Goal: Task Accomplishment & Management: Manage account settings

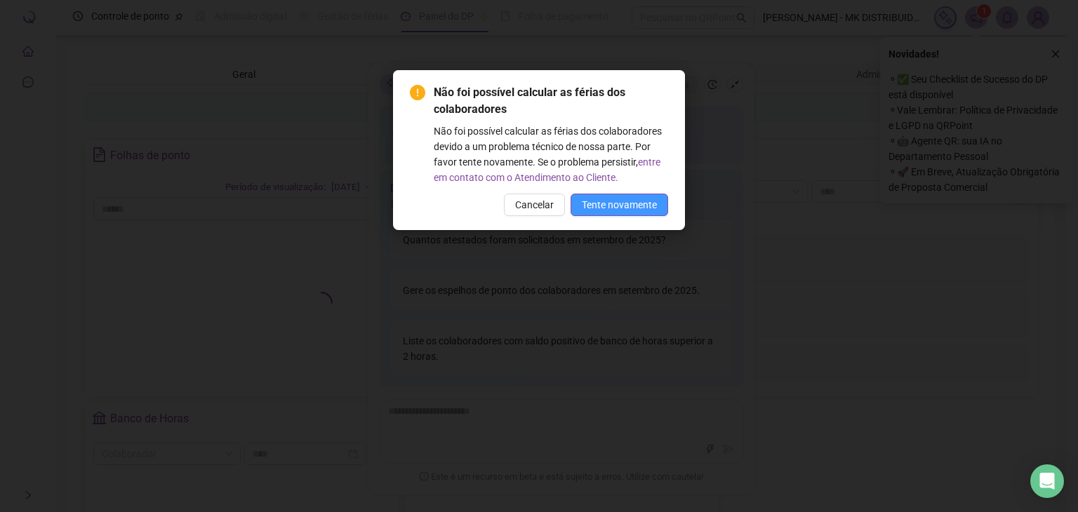
click at [595, 200] on span "Tente novamente" at bounding box center [619, 204] width 75 height 15
click at [537, 204] on span "Cancelar" at bounding box center [534, 204] width 39 height 15
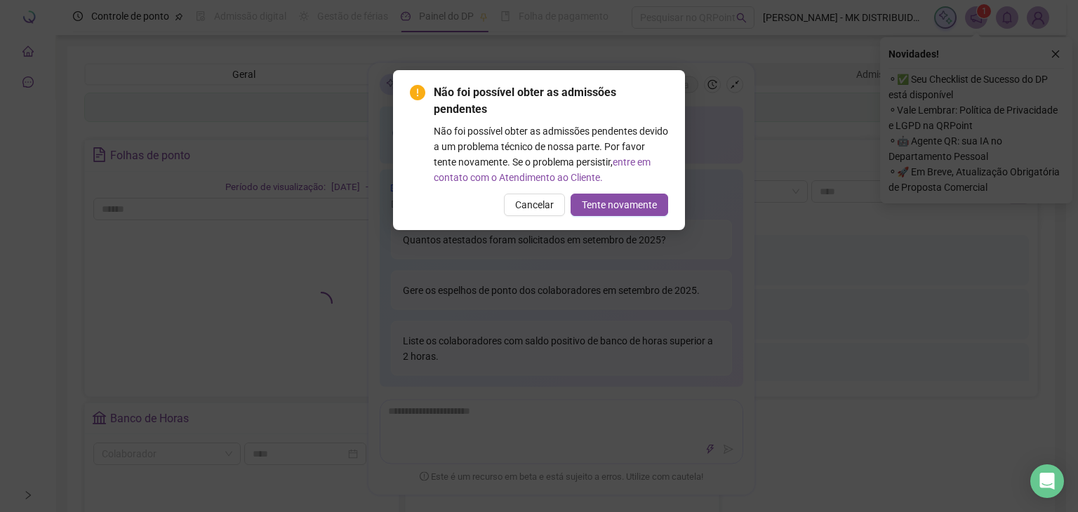
click at [537, 204] on span "Cancelar" at bounding box center [534, 204] width 39 height 15
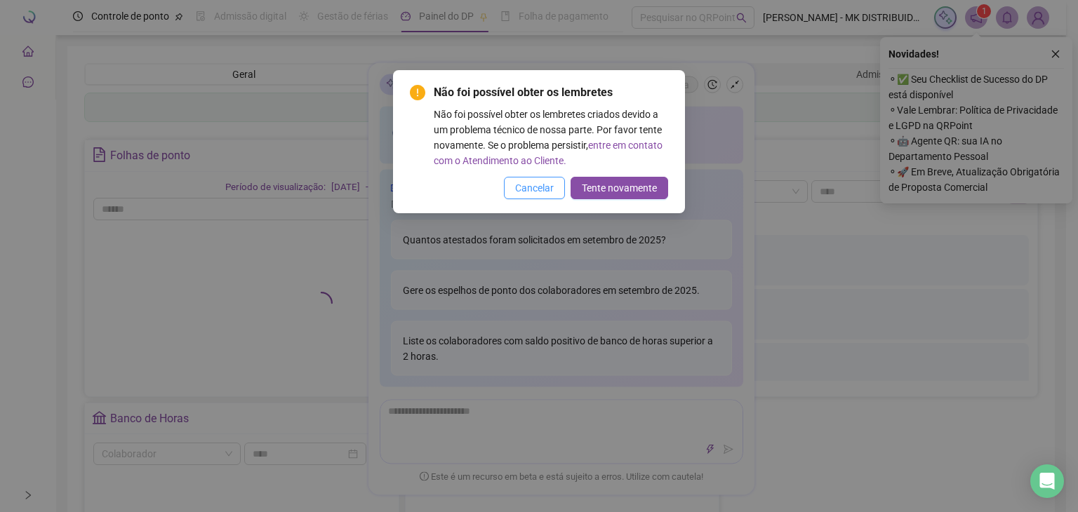
click at [539, 194] on span "Cancelar" at bounding box center [534, 187] width 39 height 15
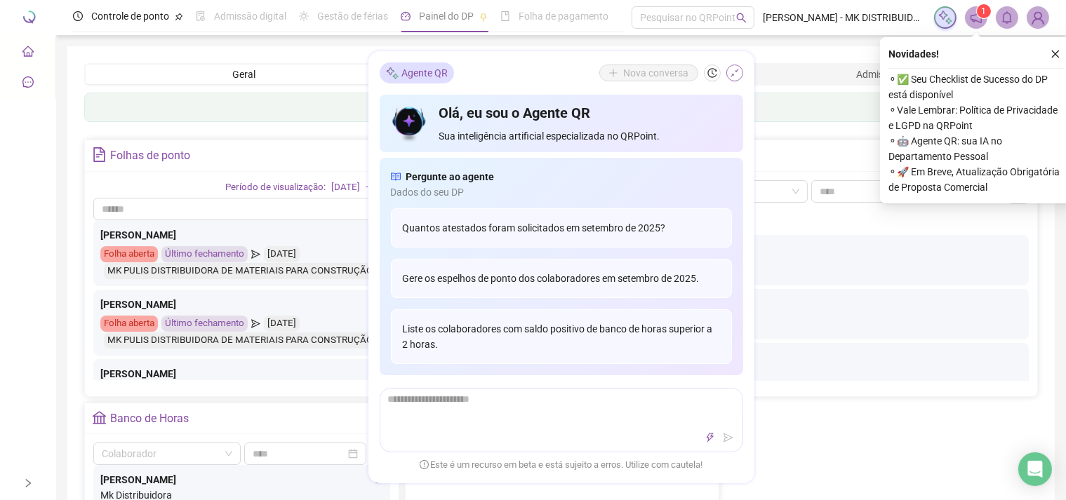
click at [736, 74] on icon "shrink" at bounding box center [735, 73] width 10 height 10
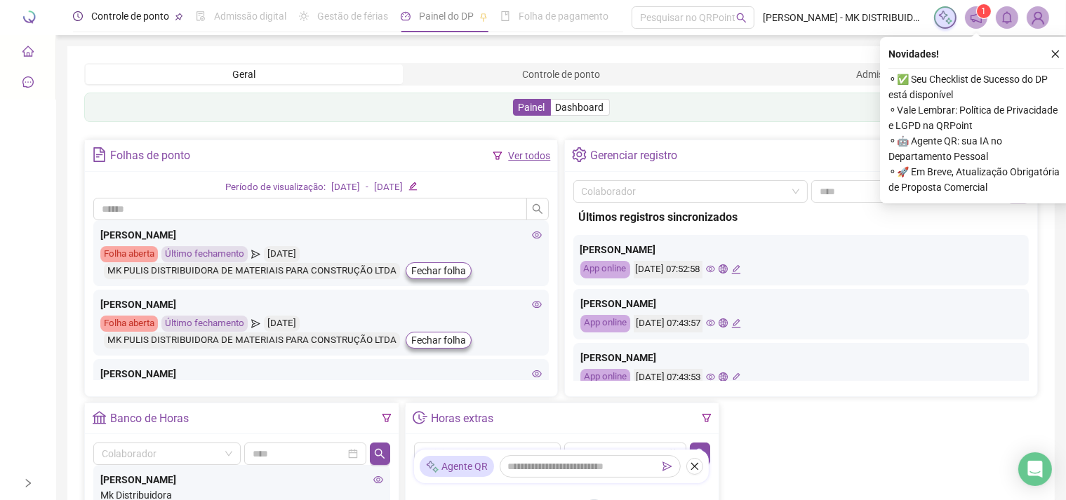
click at [127, 14] on span "Controle de ponto" at bounding box center [130, 16] width 78 height 11
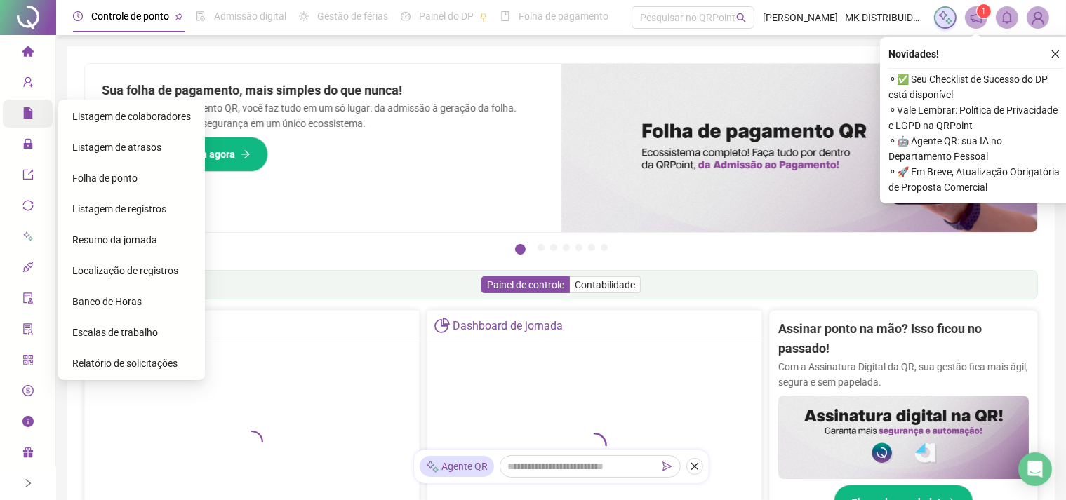
click at [28, 113] on icon "file" at bounding box center [27, 112] width 9 height 11
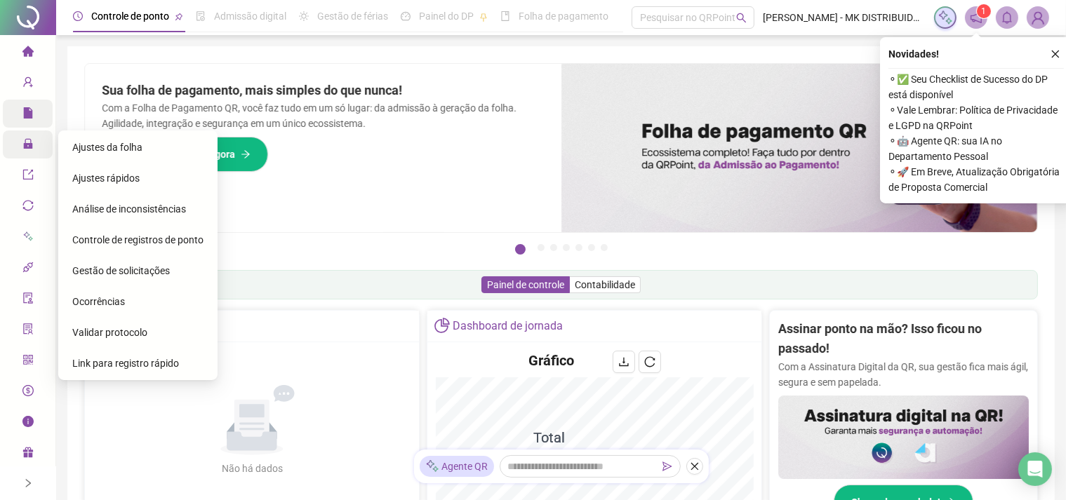
click at [25, 138] on icon "lock" at bounding box center [27, 143] width 11 height 11
click at [127, 140] on div "Ajustes da folha" at bounding box center [137, 147] width 131 height 28
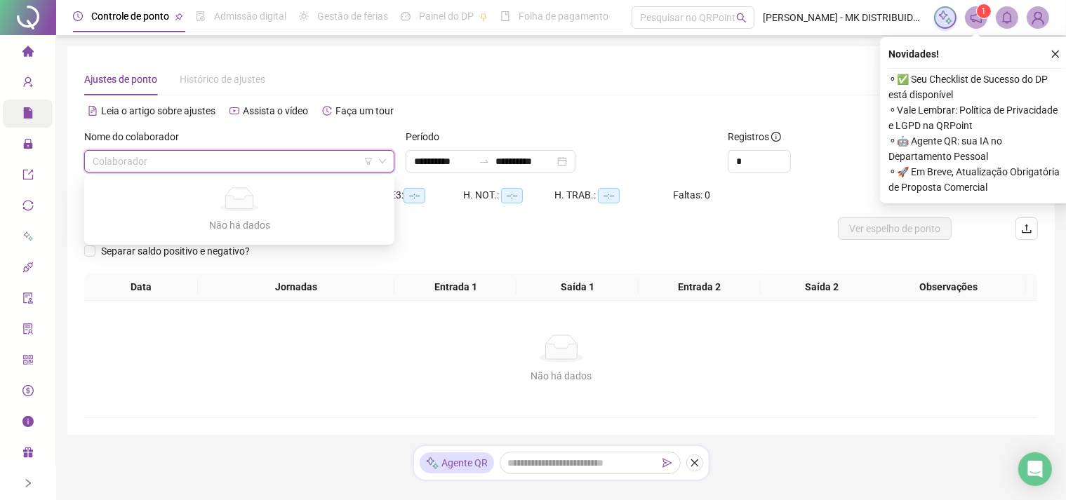
click at [124, 167] on input "search" at bounding box center [233, 161] width 281 height 21
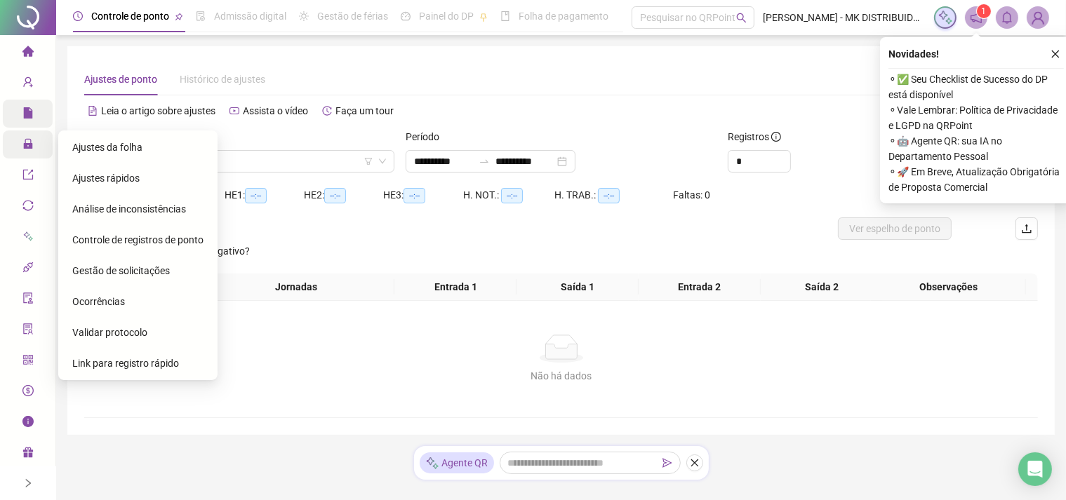
click at [25, 140] on icon "lock" at bounding box center [27, 144] width 9 height 10
click at [124, 271] on span "Gestão de solicitações" at bounding box center [121, 270] width 98 height 11
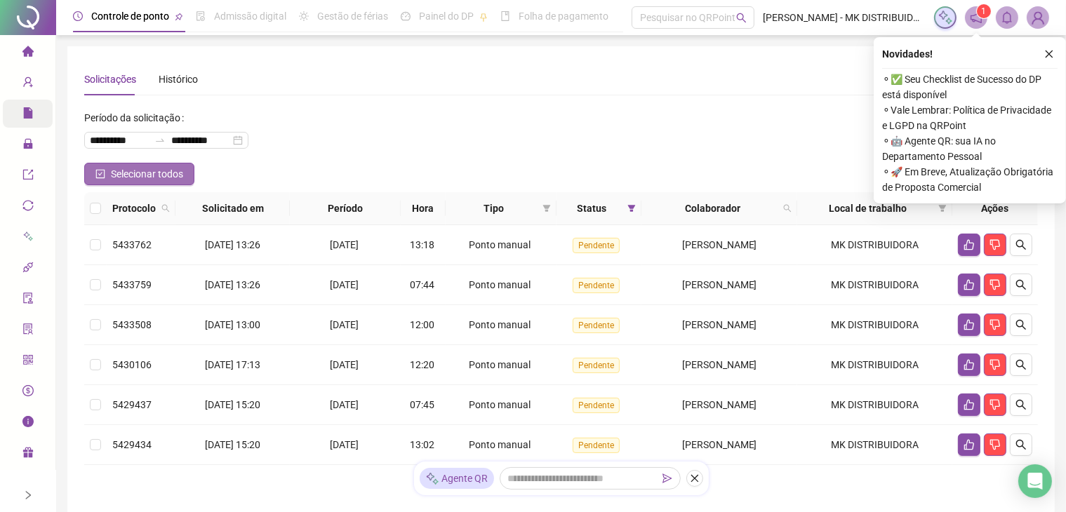
click at [111, 170] on span "Selecionar todos" at bounding box center [147, 173] width 72 height 15
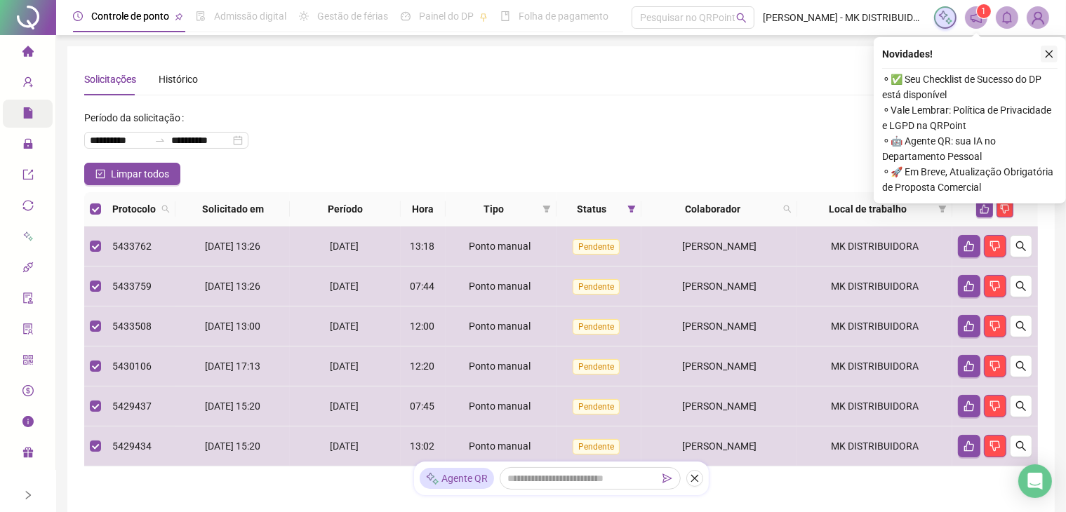
click at [1048, 48] on button "button" at bounding box center [1049, 54] width 17 height 17
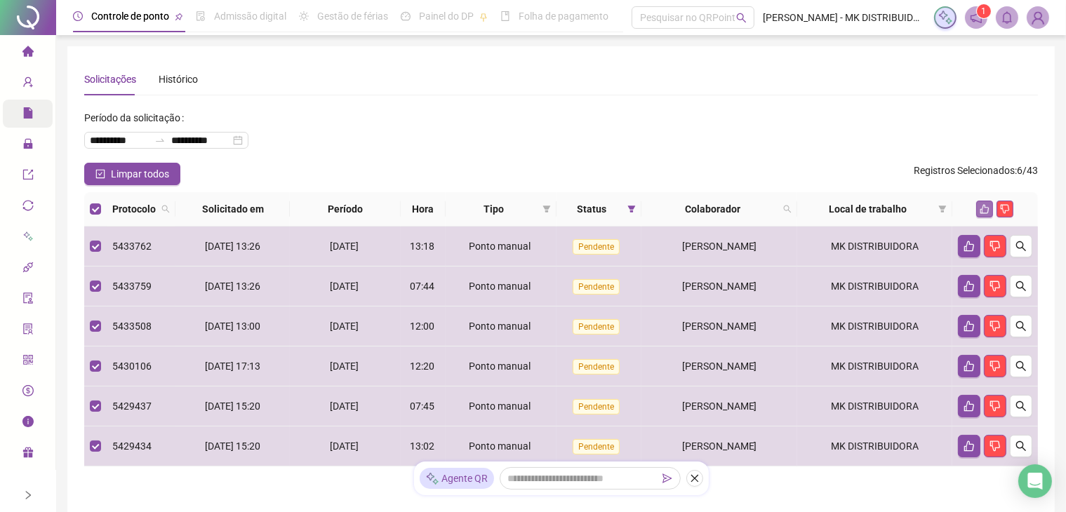
click at [984, 207] on icon "like" at bounding box center [985, 209] width 10 height 10
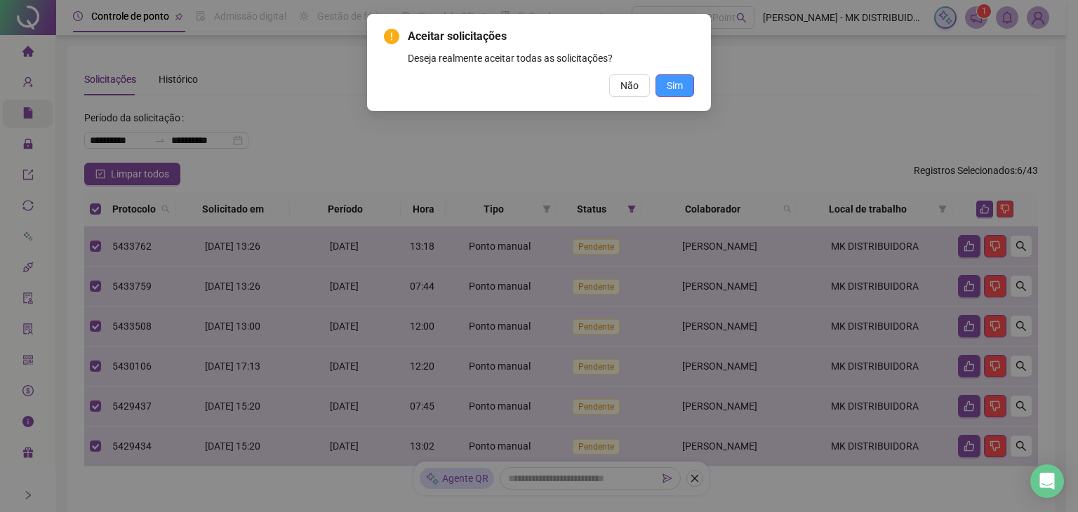
click at [671, 91] on span "Sim" at bounding box center [675, 85] width 16 height 15
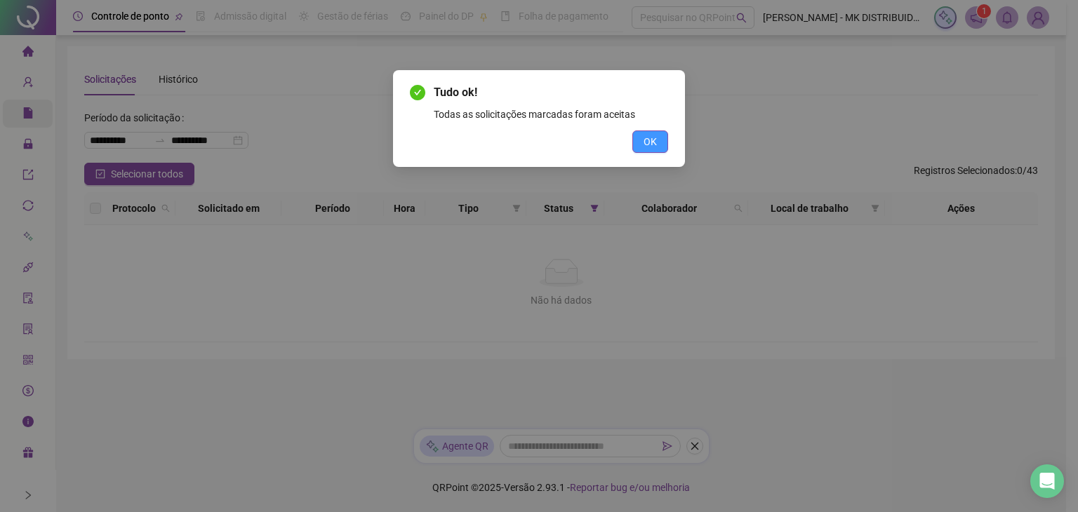
click at [657, 139] on span "OK" at bounding box center [650, 141] width 13 height 15
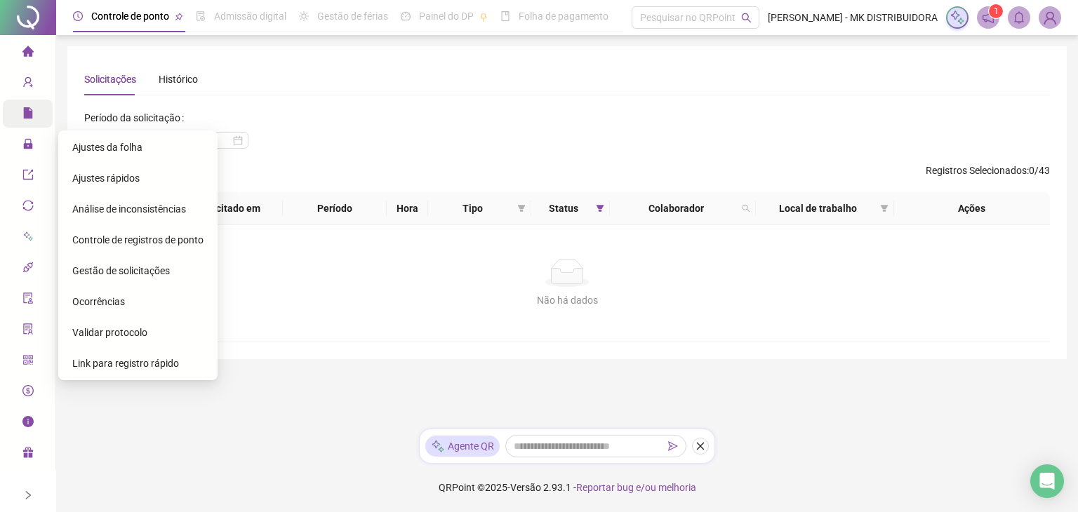
click at [121, 145] on span "Ajustes da folha" at bounding box center [107, 147] width 70 height 11
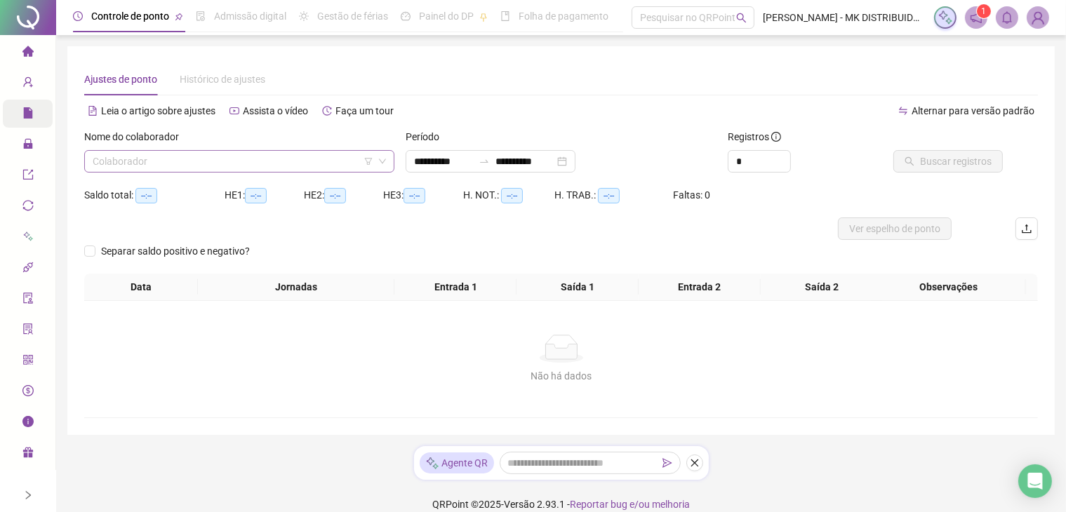
click at [154, 161] on input "search" at bounding box center [233, 161] width 281 height 21
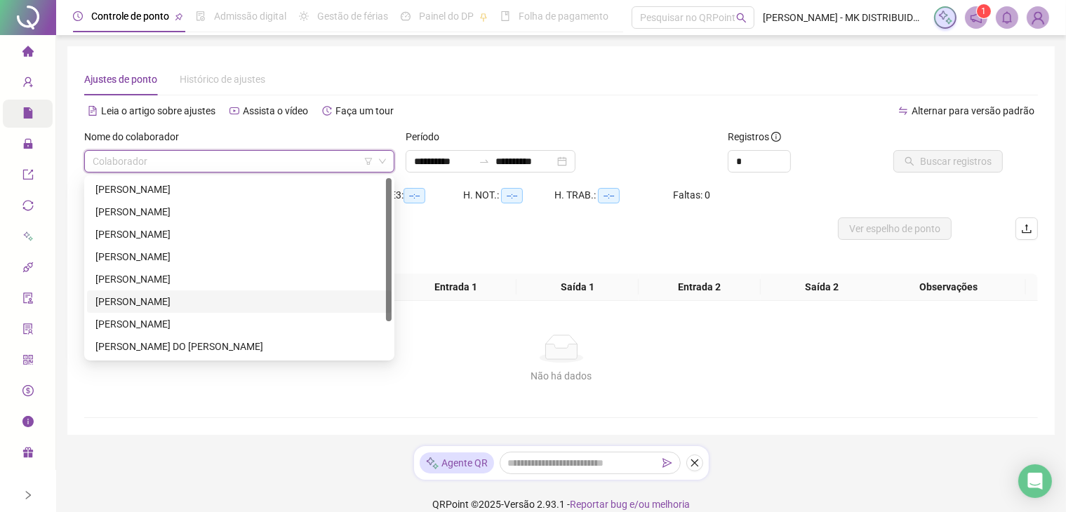
click at [126, 298] on div "[PERSON_NAME]" at bounding box center [239, 301] width 288 height 15
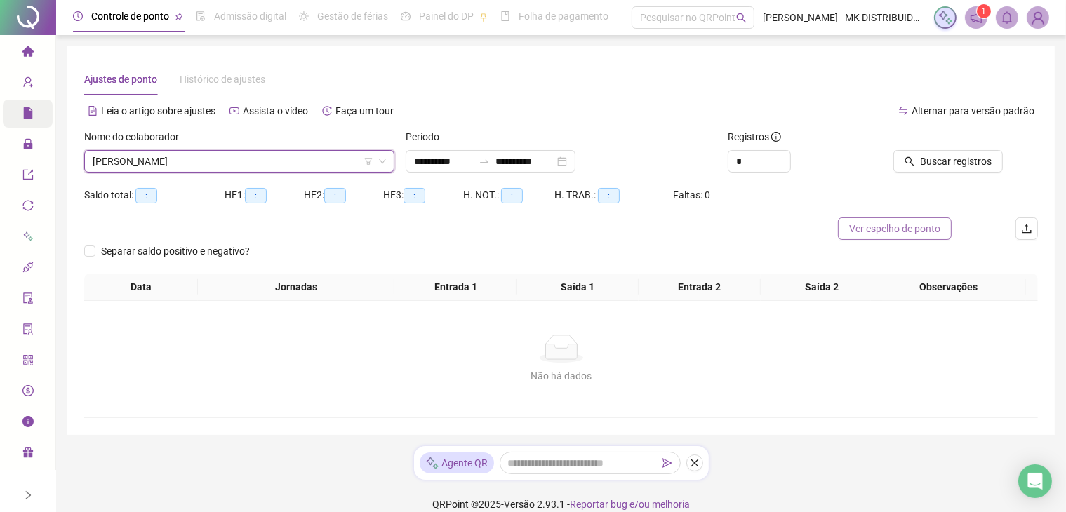
click at [865, 231] on span "Ver espelho de ponto" at bounding box center [894, 228] width 91 height 15
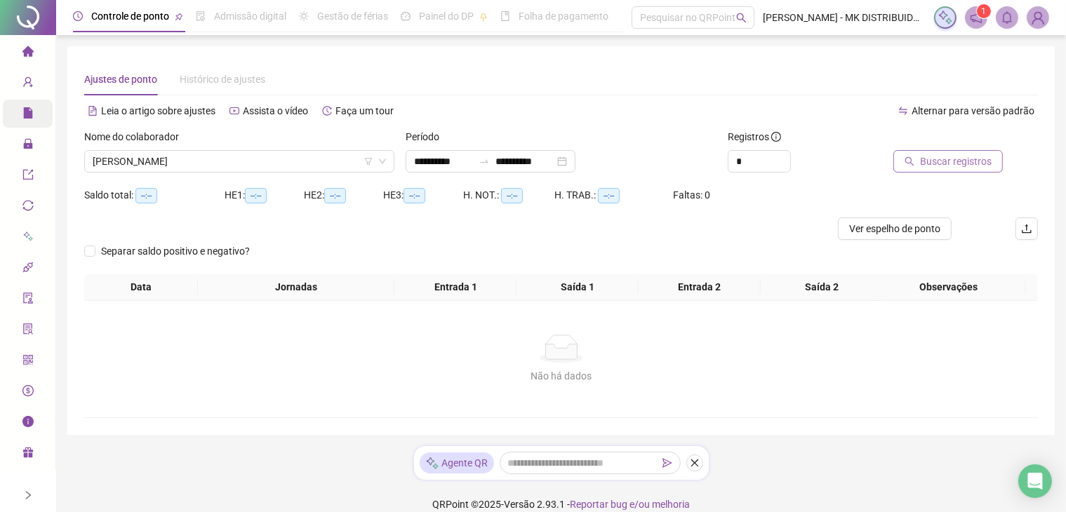
click at [976, 157] on span "Buscar registros" at bounding box center [956, 161] width 72 height 15
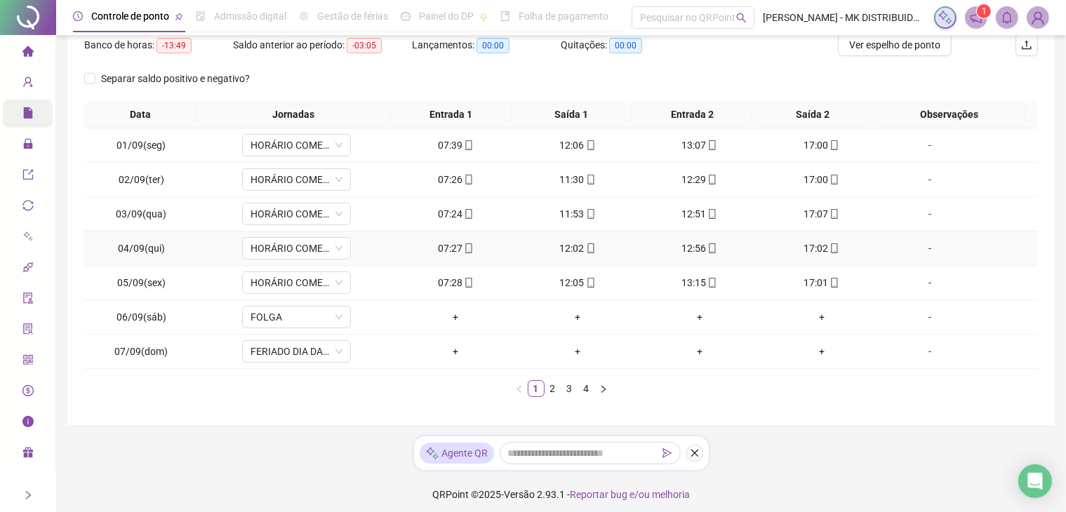
scroll to position [190, 0]
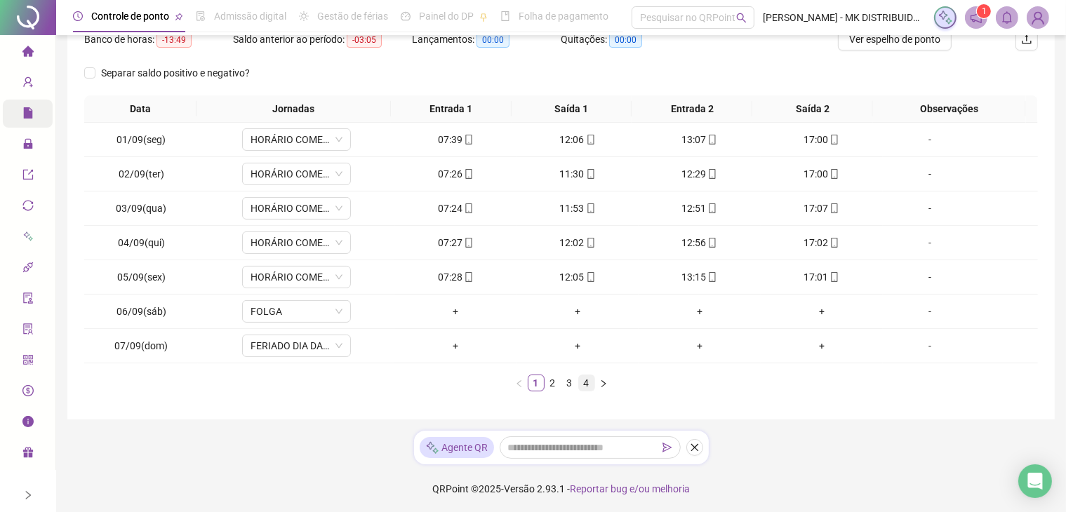
click at [590, 387] on link "4" at bounding box center [586, 383] width 15 height 15
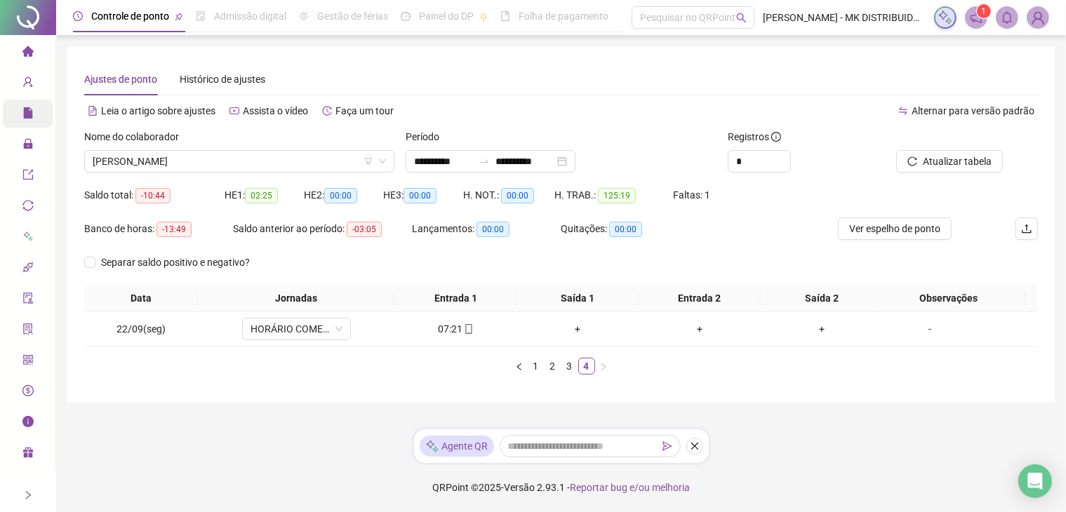
scroll to position [0, 0]
click at [575, 370] on link "3" at bounding box center [575, 366] width 15 height 15
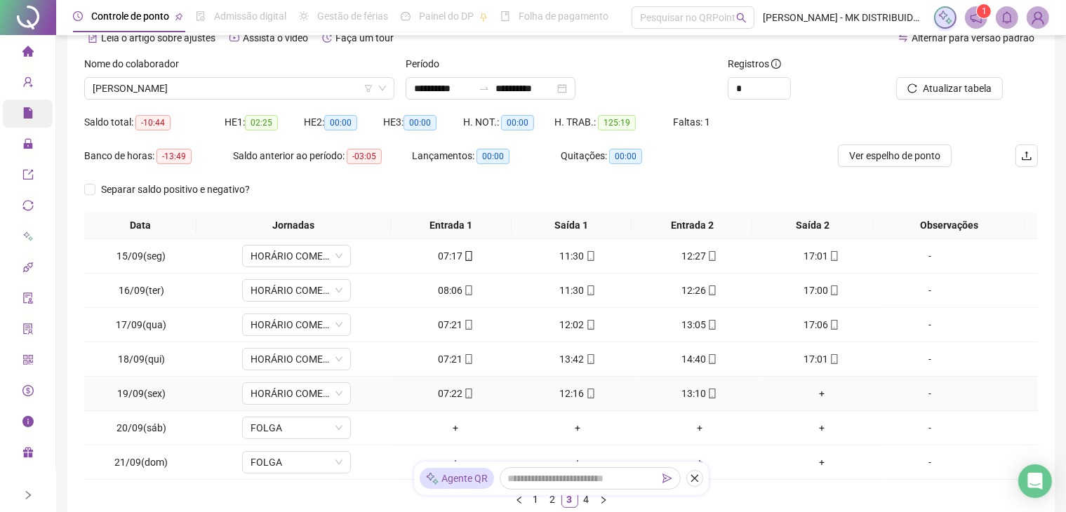
scroll to position [190, 0]
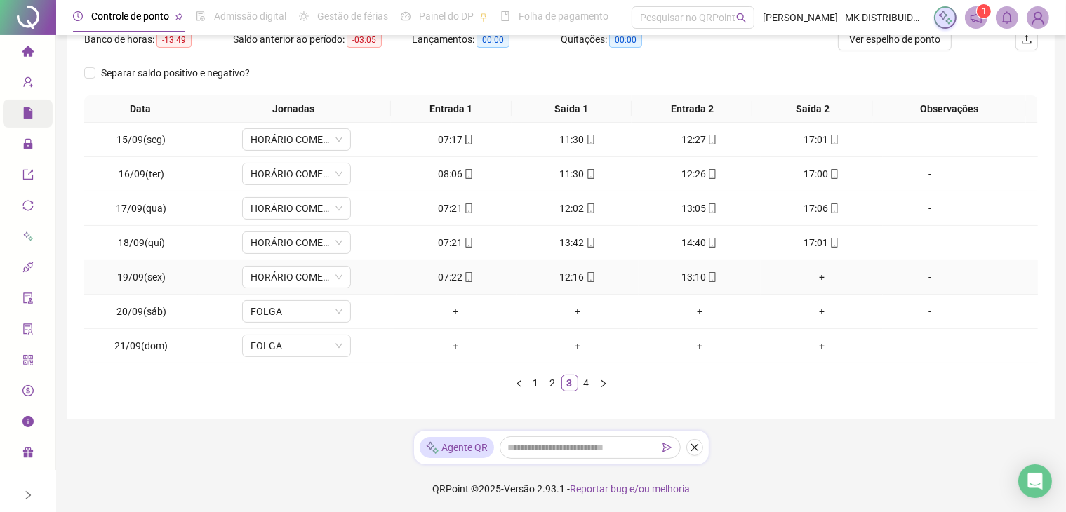
click at [812, 275] on div "+" at bounding box center [822, 277] width 111 height 15
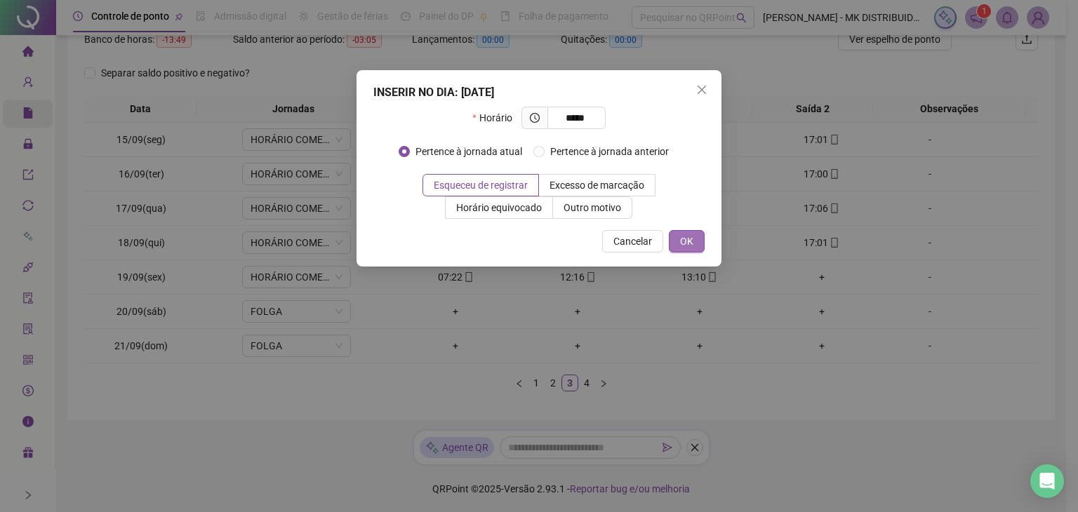
type input "*****"
click at [689, 251] on button "OK" at bounding box center [687, 241] width 36 height 22
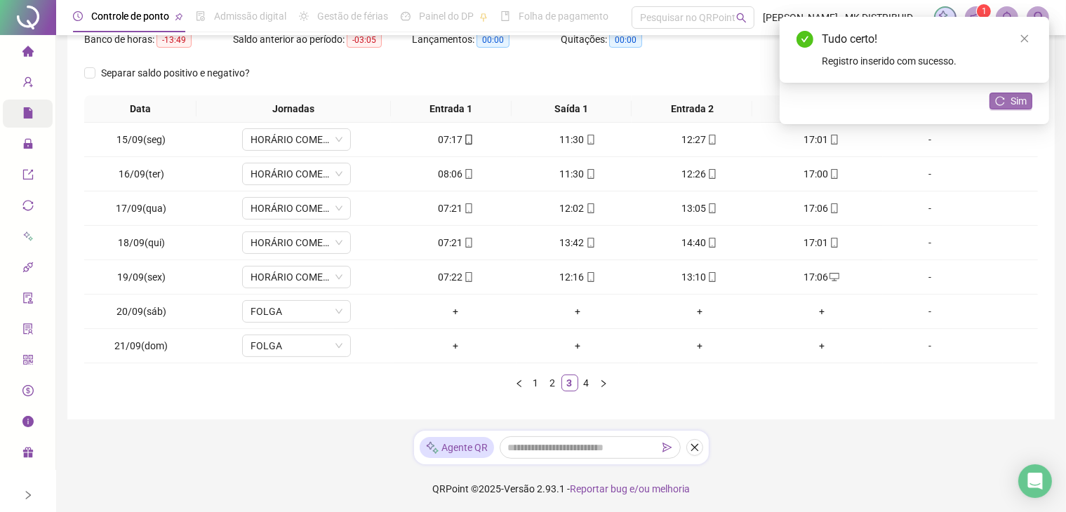
click at [1004, 102] on icon "reload" at bounding box center [1000, 101] width 10 height 10
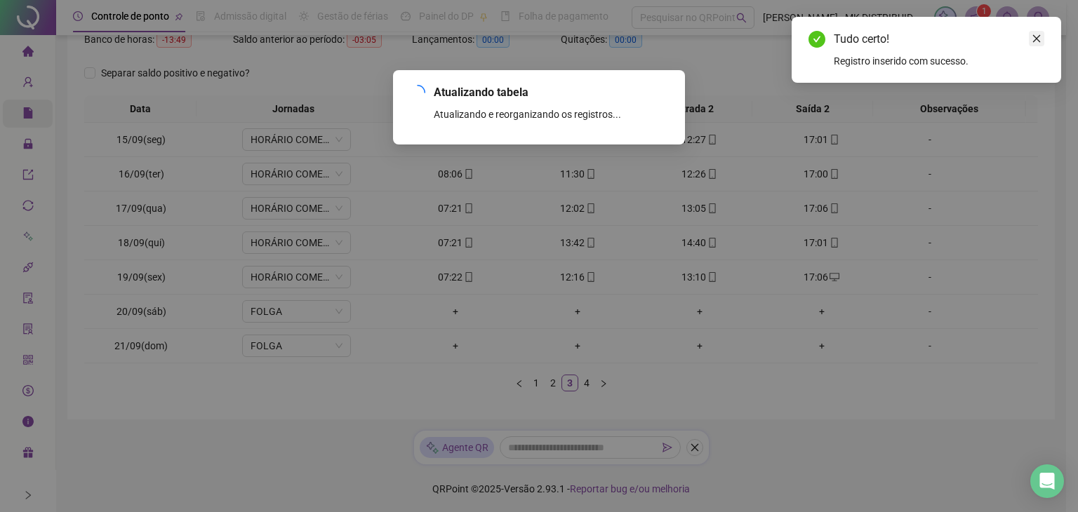
click at [1035, 42] on icon "close" at bounding box center [1037, 39] width 10 height 10
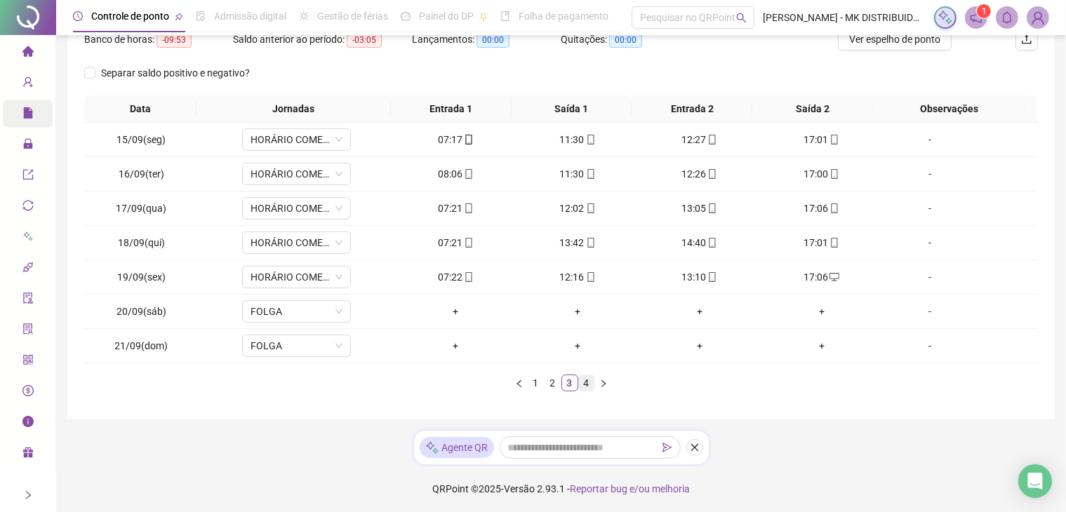
click at [586, 385] on link "4" at bounding box center [586, 383] width 15 height 15
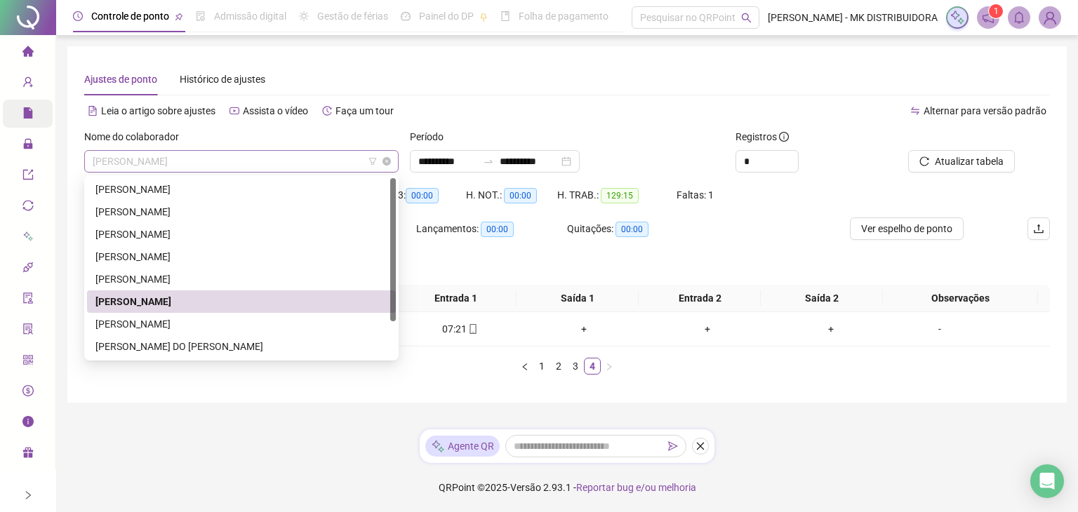
click at [241, 151] on span "[PERSON_NAME]" at bounding box center [242, 161] width 298 height 21
click at [189, 192] on div "[PERSON_NAME]" at bounding box center [241, 189] width 292 height 15
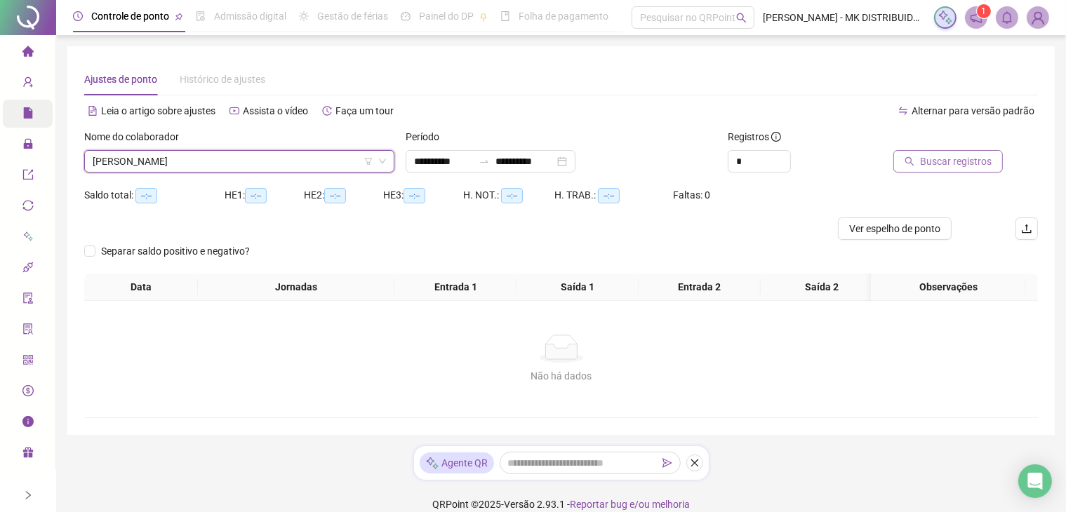
click at [953, 162] on span "Buscar registros" at bounding box center [956, 161] width 72 height 15
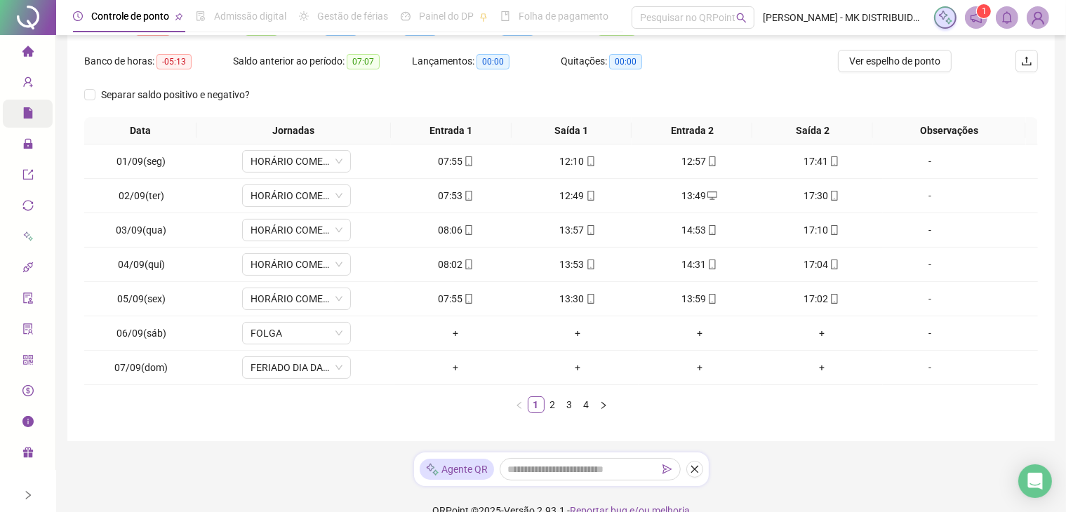
scroll to position [190, 0]
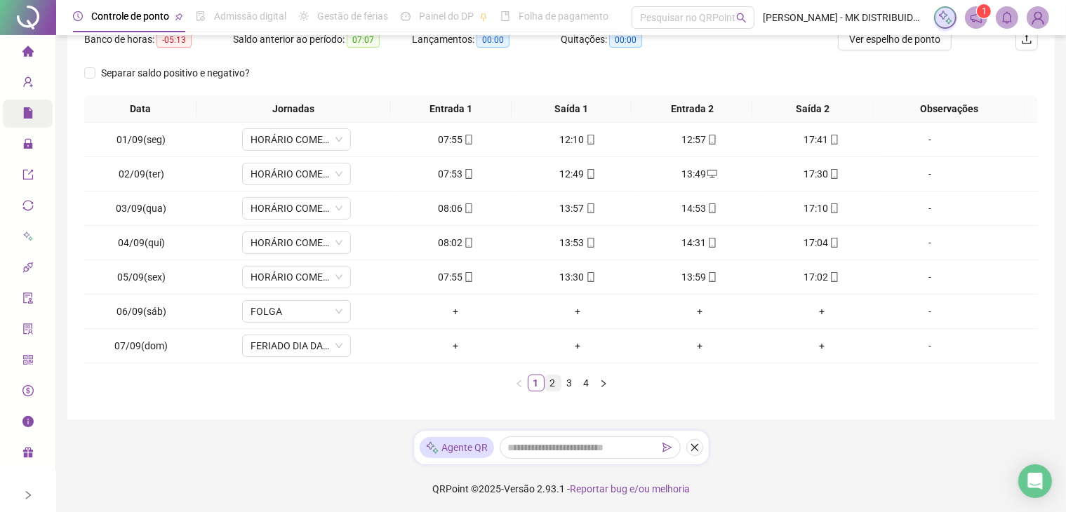
click at [555, 380] on link "2" at bounding box center [552, 383] width 15 height 15
click at [569, 380] on link "3" at bounding box center [569, 383] width 15 height 15
click at [588, 385] on link "4" at bounding box center [586, 383] width 15 height 15
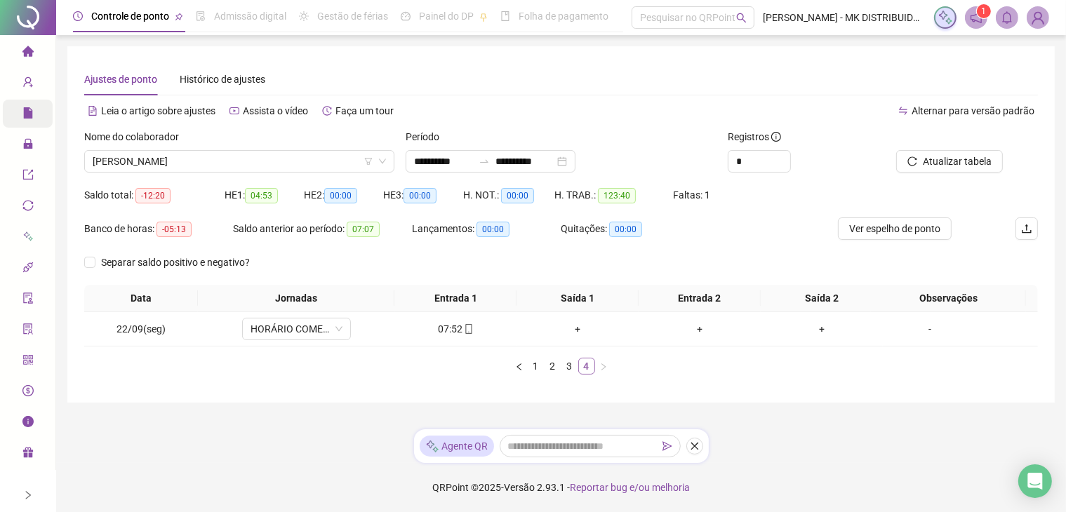
scroll to position [0, 0]
click at [216, 154] on span "[PERSON_NAME]" at bounding box center [242, 161] width 298 height 21
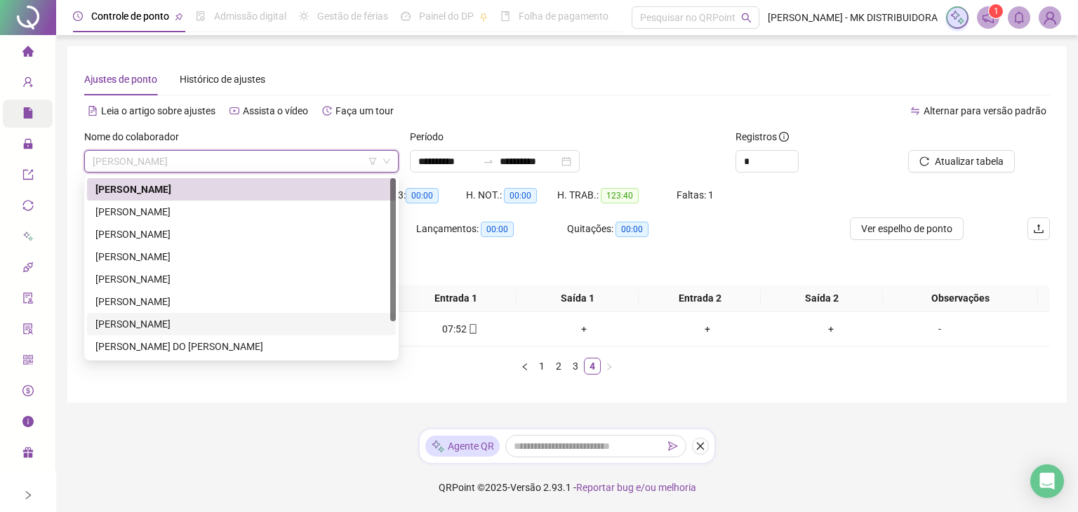
click at [143, 319] on div "[PERSON_NAME]" at bounding box center [241, 324] width 292 height 15
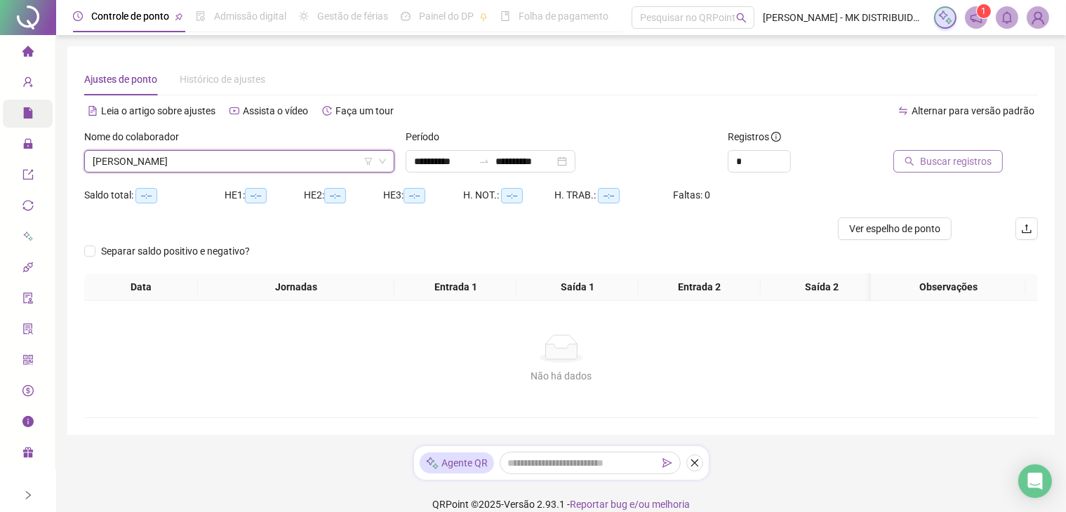
click at [964, 158] on span "Buscar registros" at bounding box center [956, 161] width 72 height 15
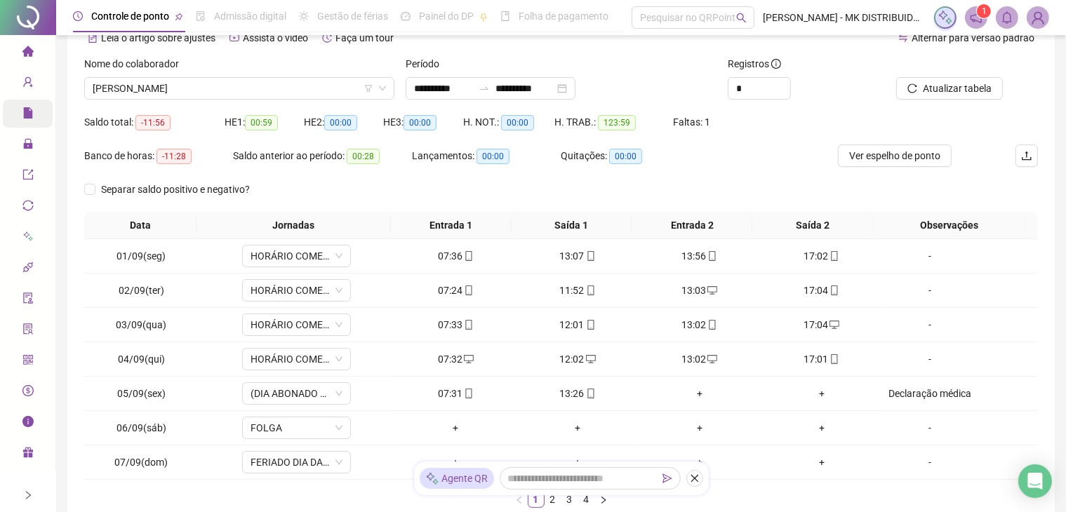
scroll to position [190, 0]
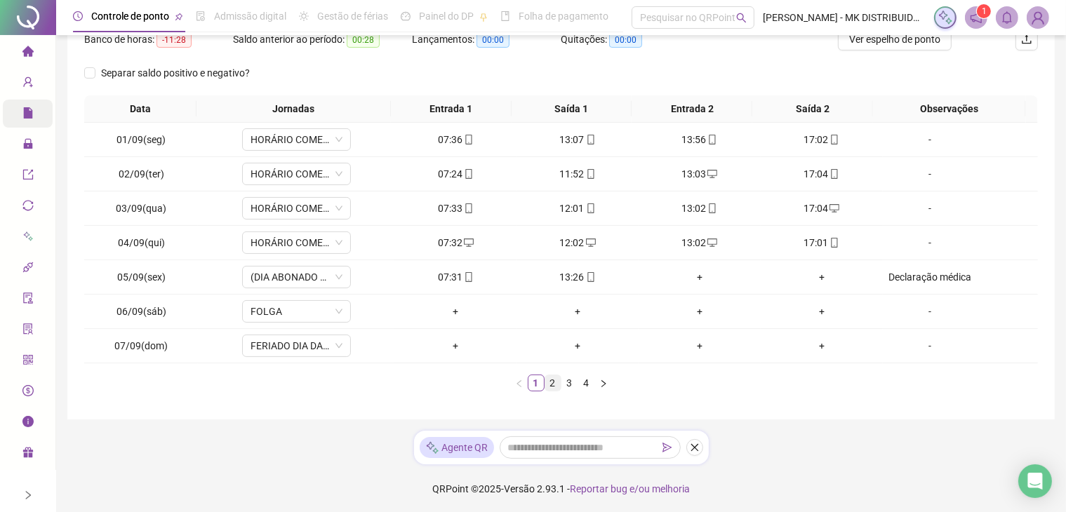
click at [553, 383] on link "2" at bounding box center [552, 383] width 15 height 15
click at [569, 383] on link "3" at bounding box center [569, 383] width 15 height 15
click at [587, 383] on link "4" at bounding box center [586, 383] width 15 height 15
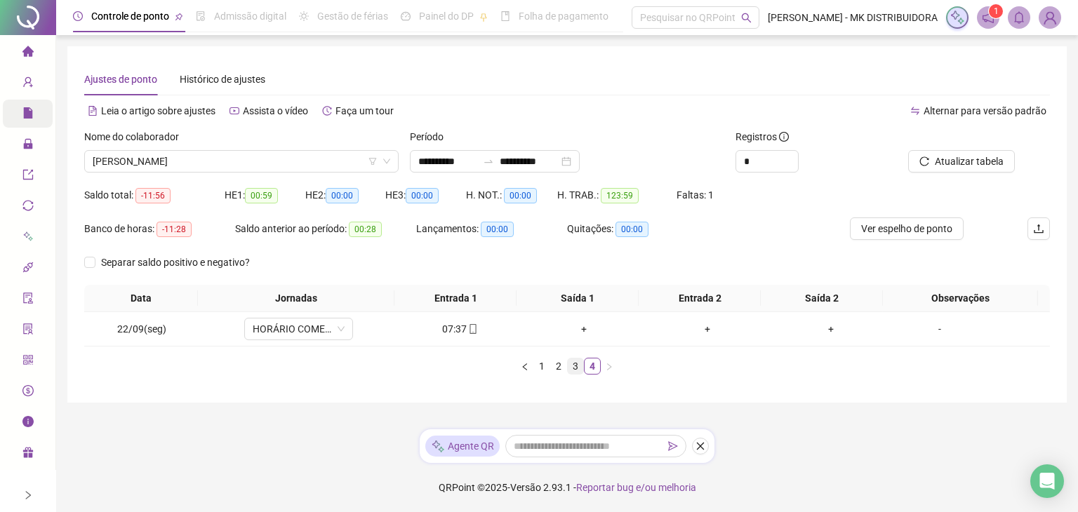
click at [573, 363] on link "3" at bounding box center [575, 366] width 15 height 15
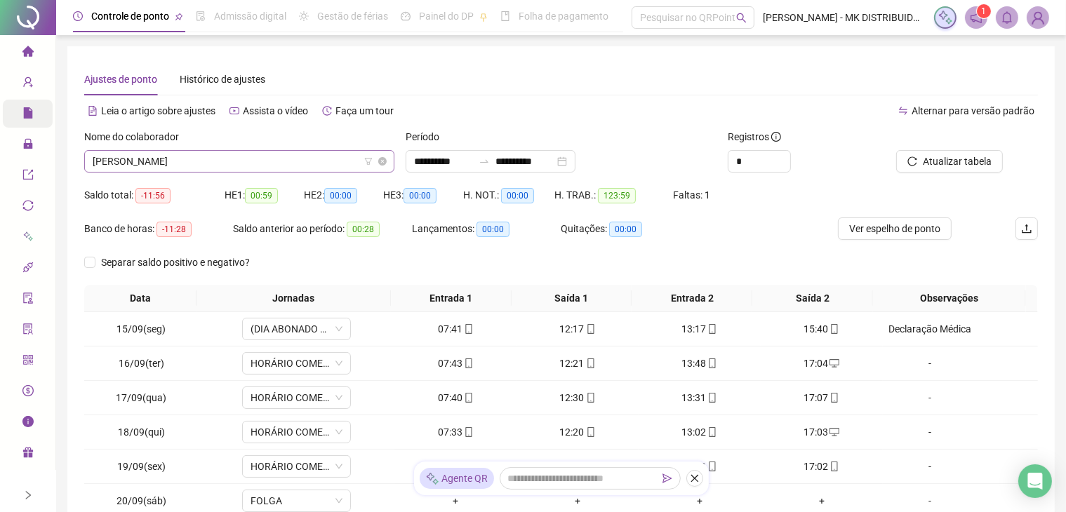
click at [207, 157] on span "[PERSON_NAME]" at bounding box center [239, 161] width 293 height 21
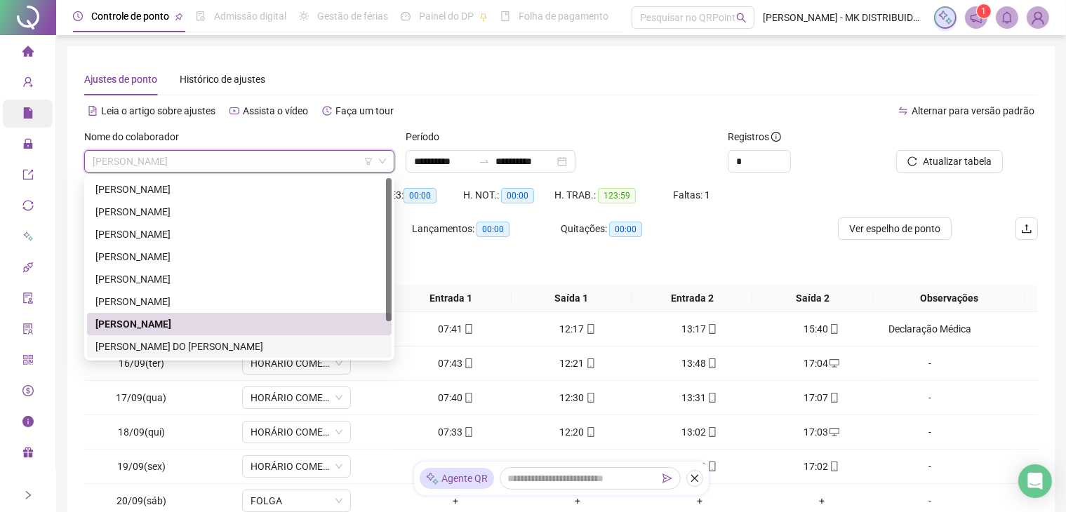
click at [167, 345] on div "[PERSON_NAME] DO [PERSON_NAME]" at bounding box center [239, 346] width 288 height 15
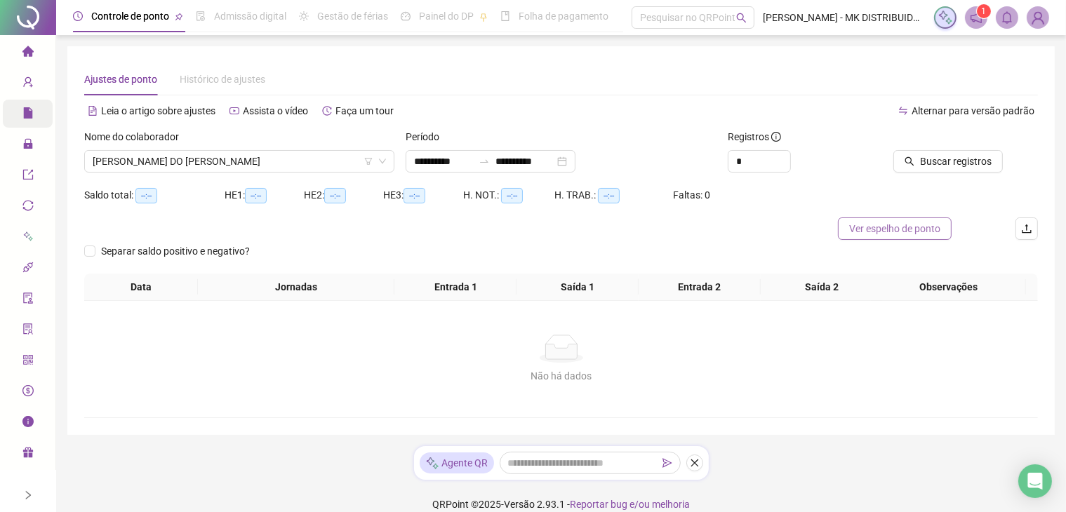
click at [921, 230] on span "Ver espelho de ponto" at bounding box center [894, 228] width 91 height 15
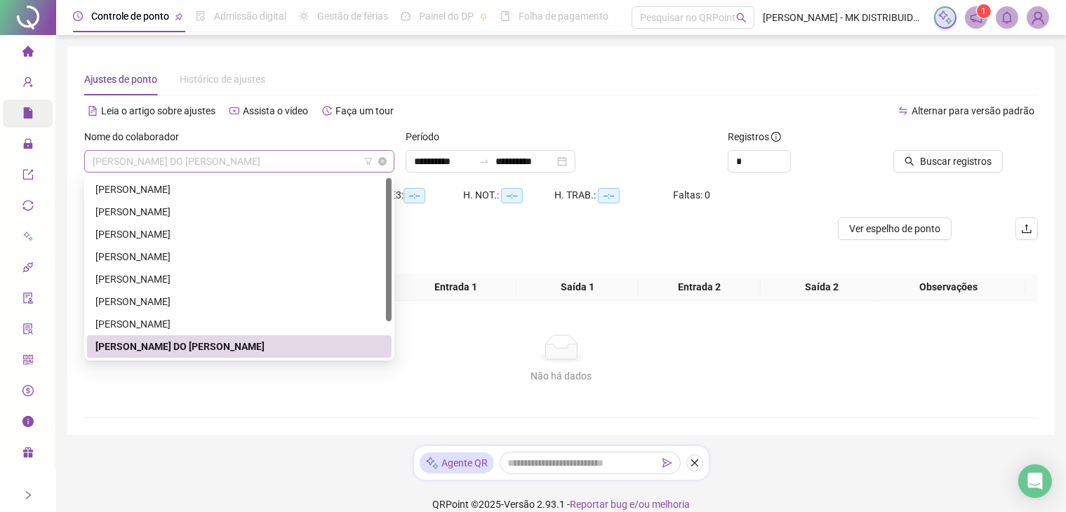
click at [313, 163] on span "[PERSON_NAME] DO [PERSON_NAME]" at bounding box center [239, 161] width 293 height 21
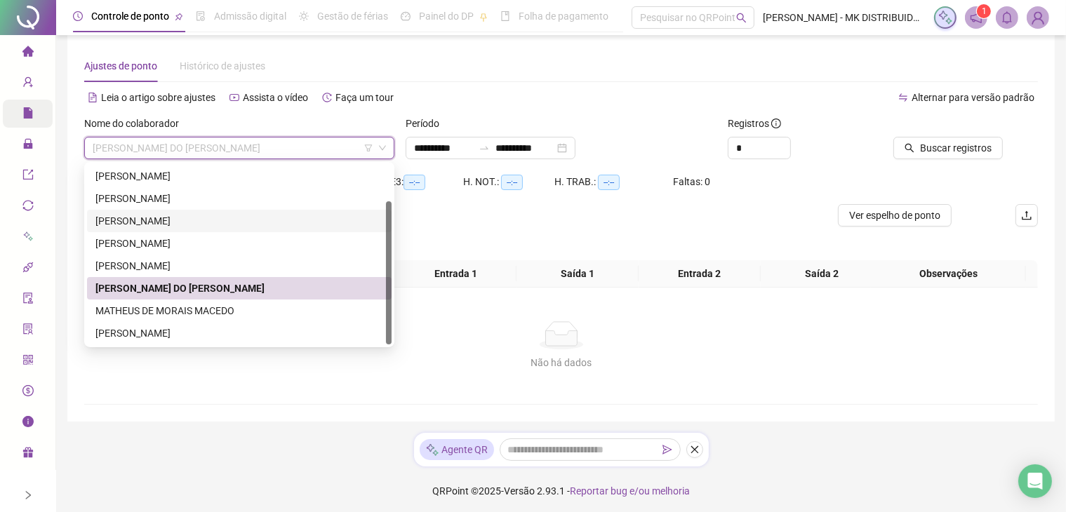
scroll to position [17, 0]
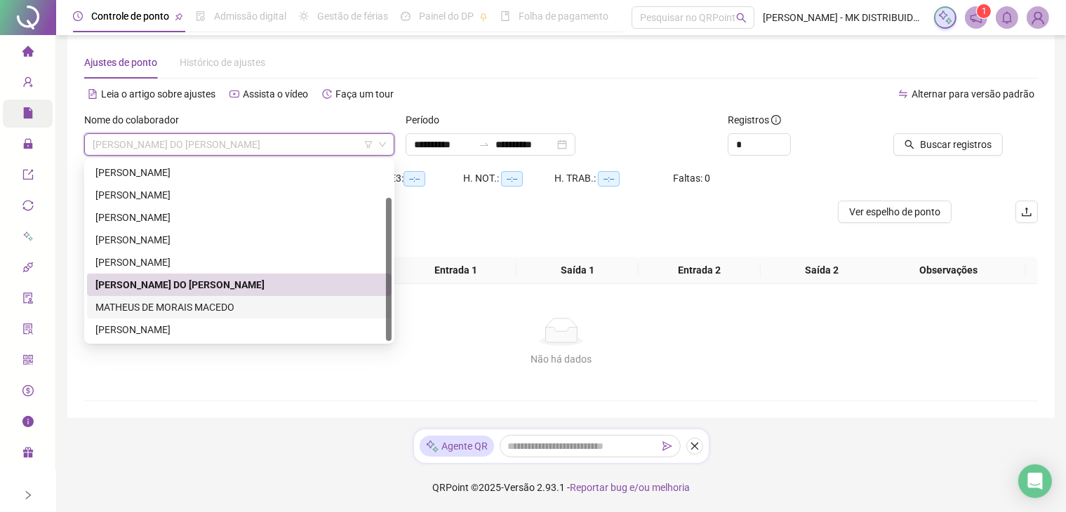
click at [195, 308] on div "MATHEUS DE MORAIS MACEDO" at bounding box center [239, 307] width 288 height 15
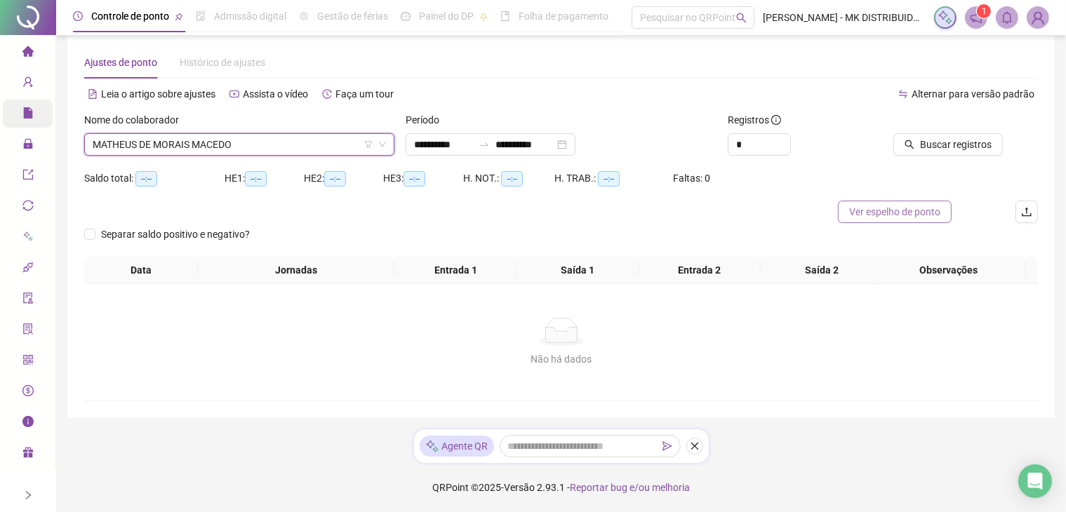
drag, startPoint x: 891, startPoint y: 220, endPoint x: 884, endPoint y: 222, distance: 7.3
click at [891, 220] on button "Ver espelho de ponto" at bounding box center [895, 212] width 114 height 22
click at [963, 145] on span "Buscar registros" at bounding box center [956, 144] width 72 height 15
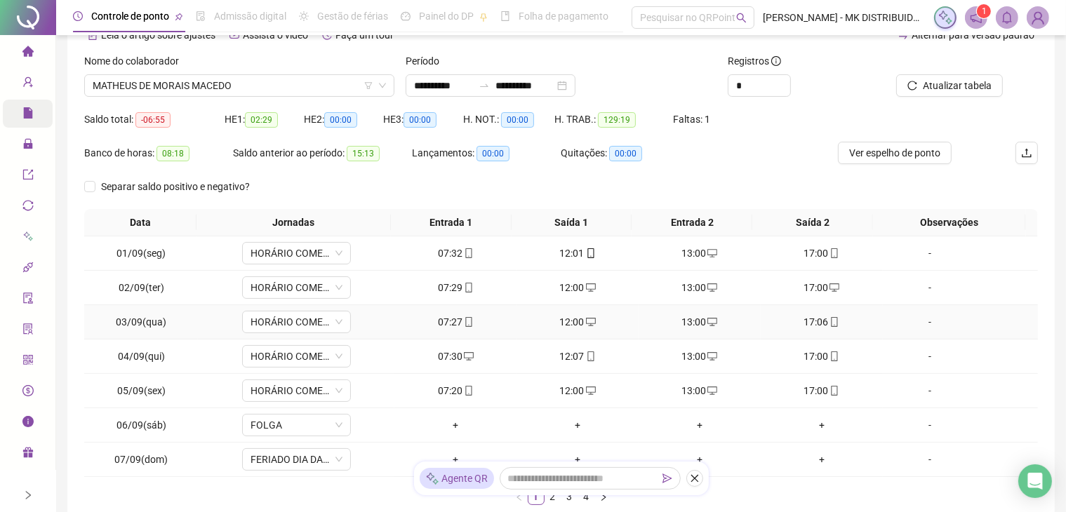
scroll to position [190, 0]
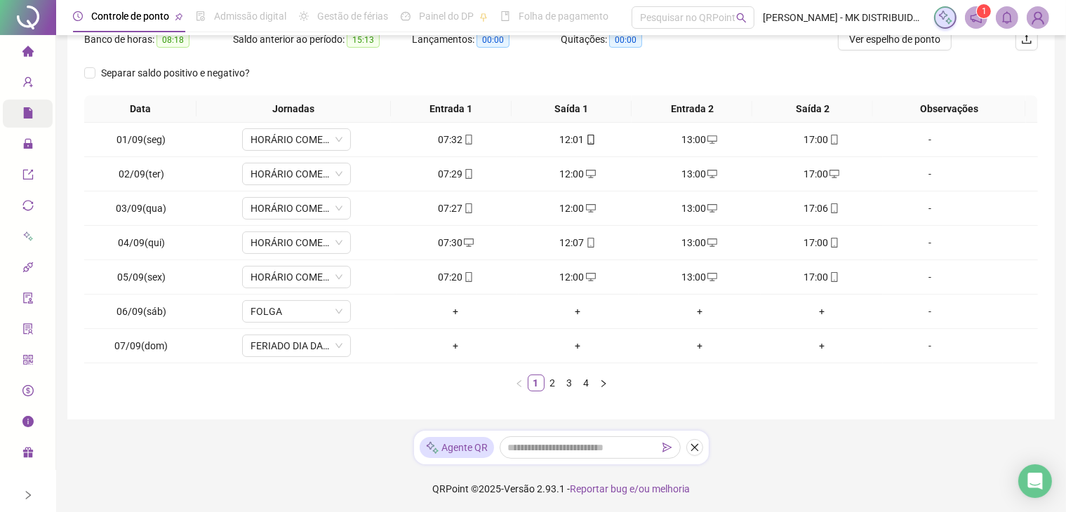
click at [592, 377] on link "4" at bounding box center [586, 383] width 15 height 15
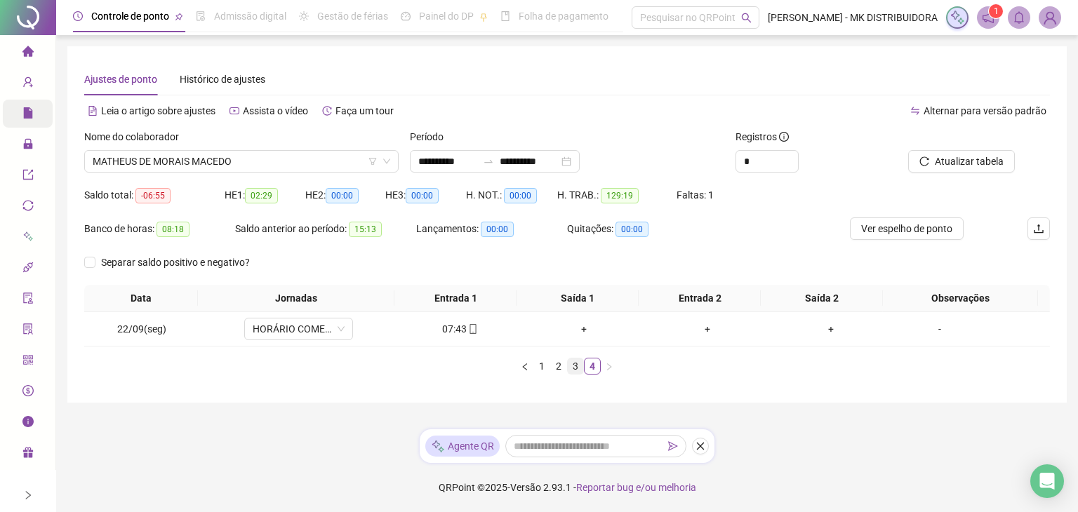
click at [576, 366] on link "3" at bounding box center [575, 366] width 15 height 15
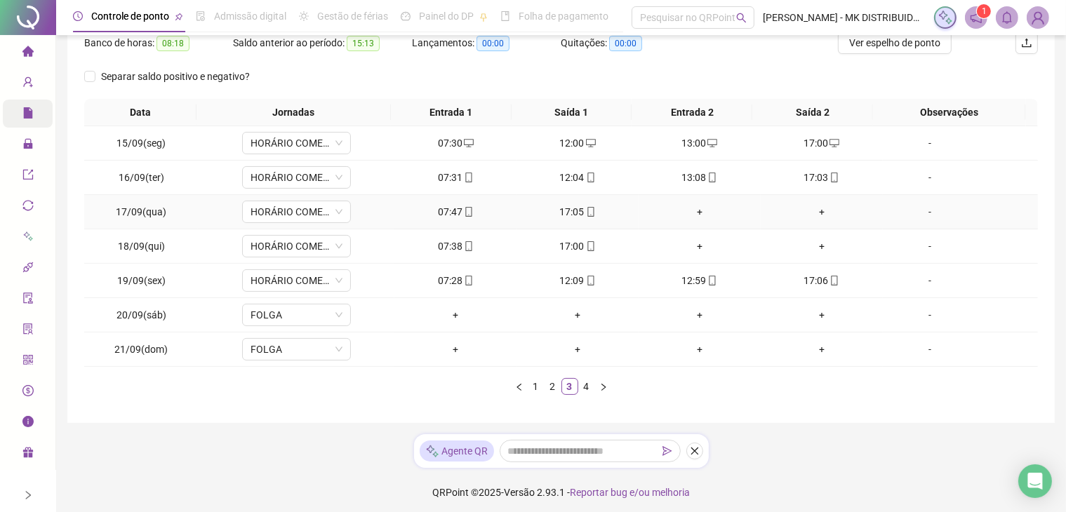
scroll to position [190, 0]
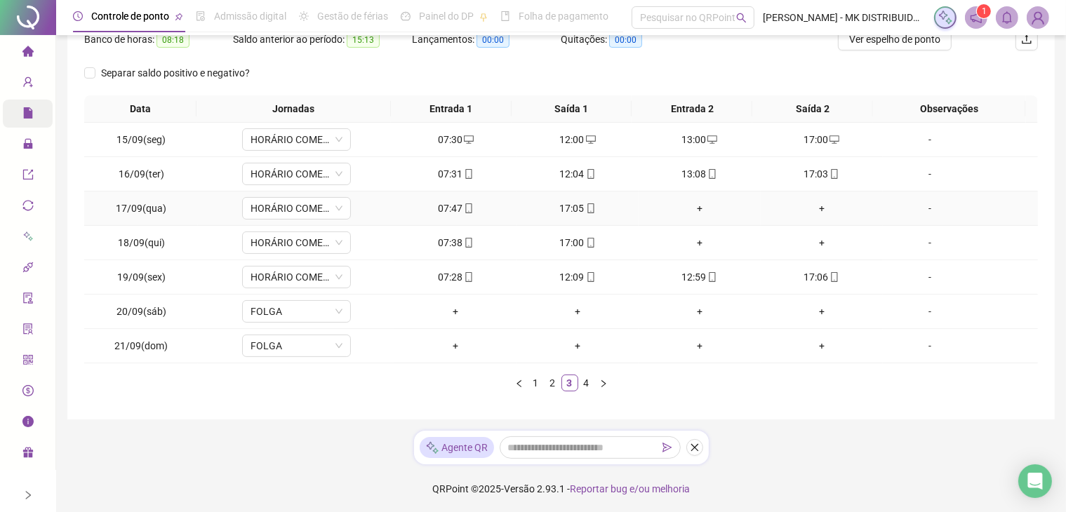
click at [692, 204] on div "+" at bounding box center [699, 208] width 111 height 15
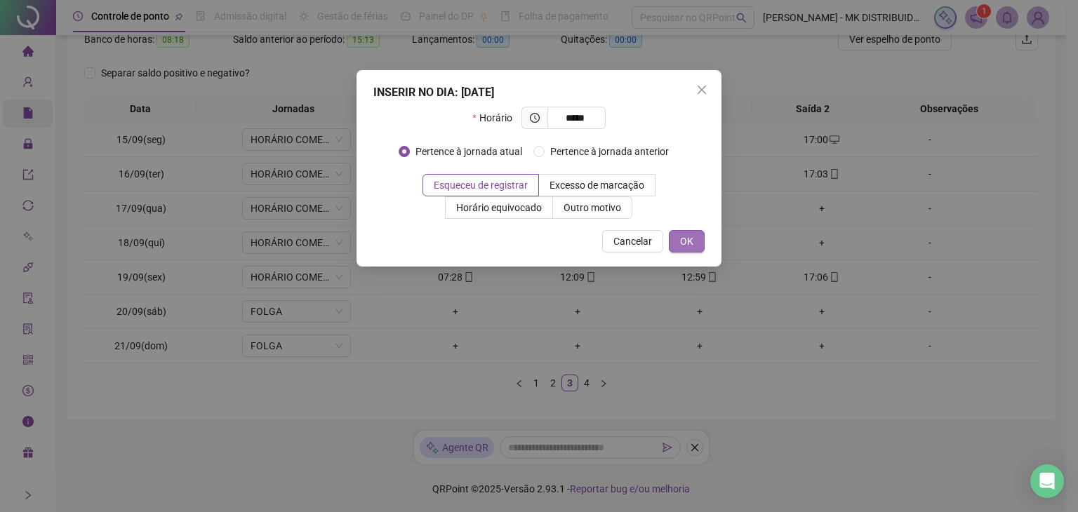
type input "*****"
click at [692, 241] on span "OK" at bounding box center [686, 241] width 13 height 15
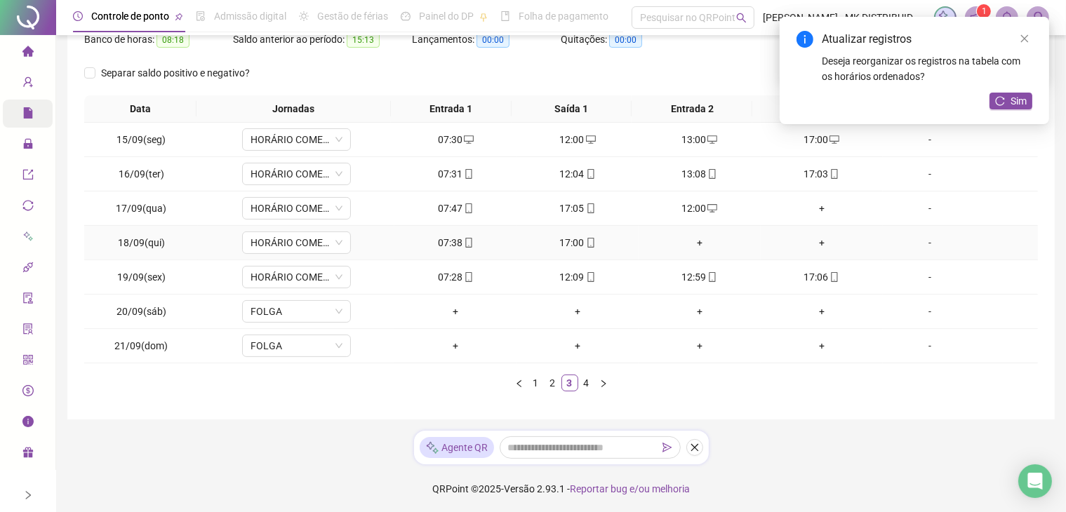
click at [696, 241] on div "+" at bounding box center [699, 242] width 111 height 15
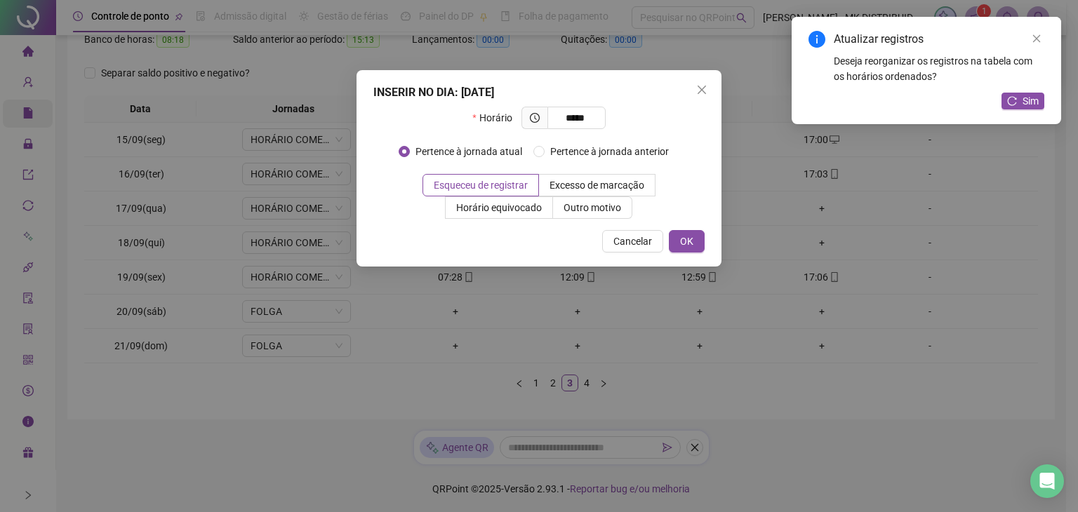
type input "*****"
click at [696, 241] on button "OK" at bounding box center [687, 241] width 36 height 22
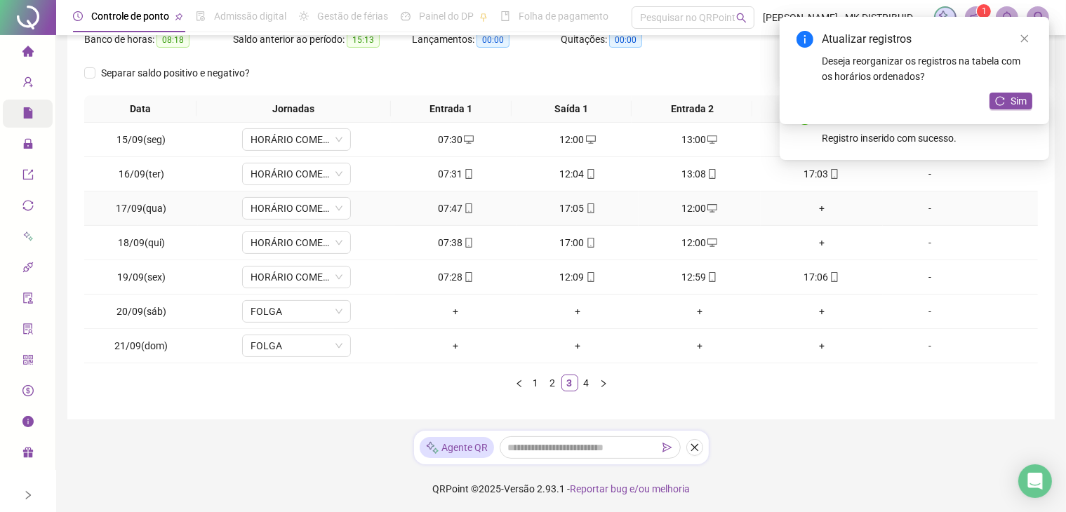
click at [814, 211] on div "+" at bounding box center [822, 208] width 111 height 15
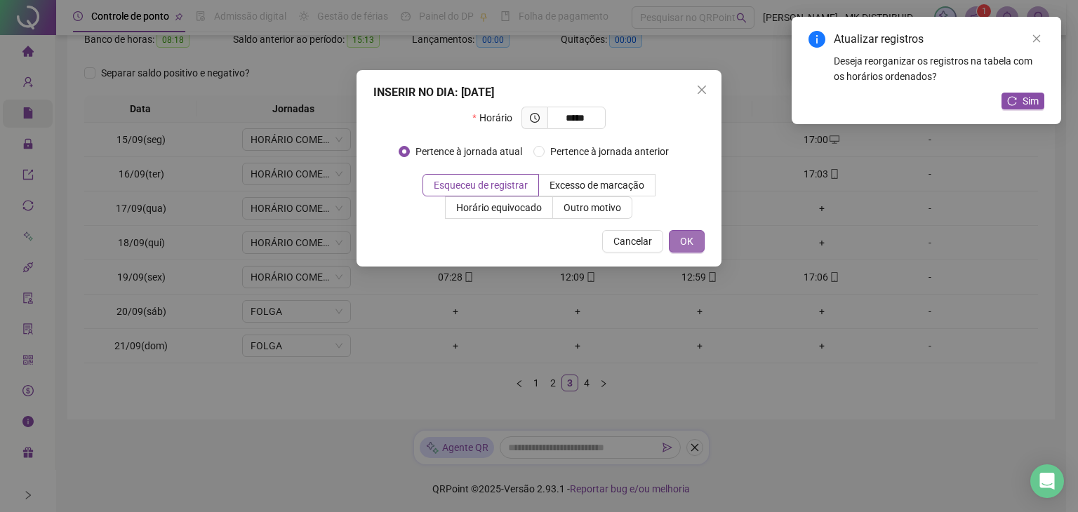
type input "*****"
click at [691, 245] on span "OK" at bounding box center [686, 241] width 13 height 15
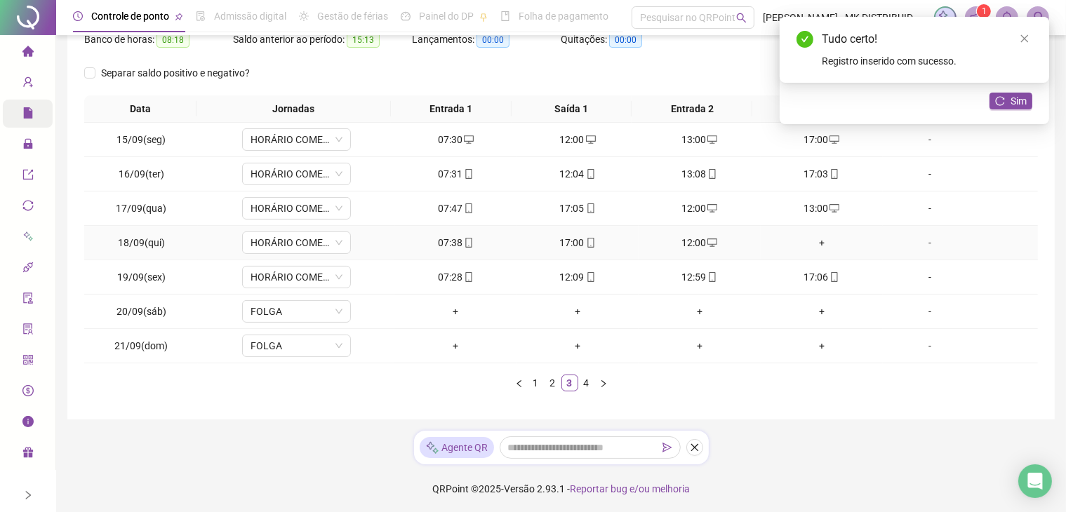
click at [810, 242] on div "+" at bounding box center [822, 242] width 111 height 15
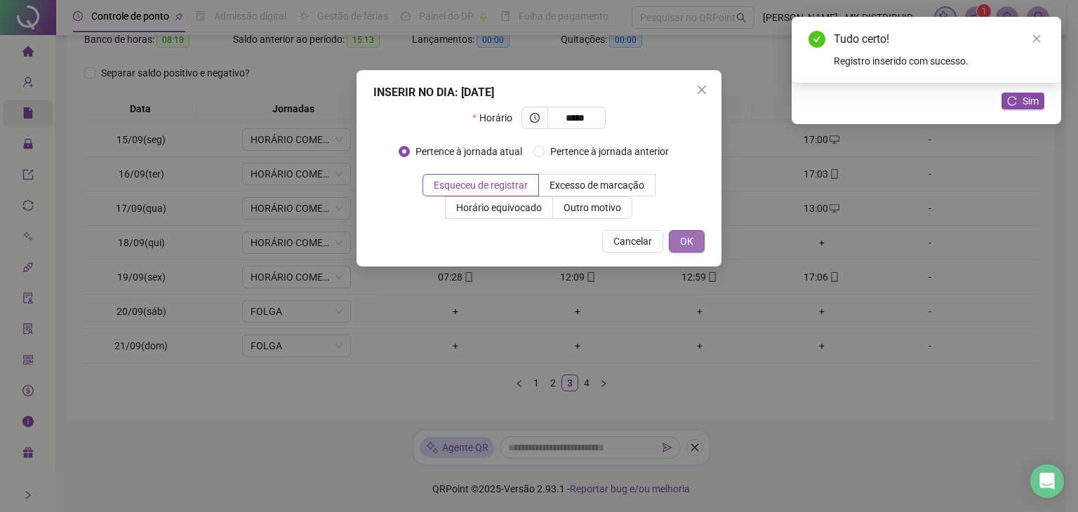
type input "*****"
click at [696, 246] on button "OK" at bounding box center [687, 241] width 36 height 22
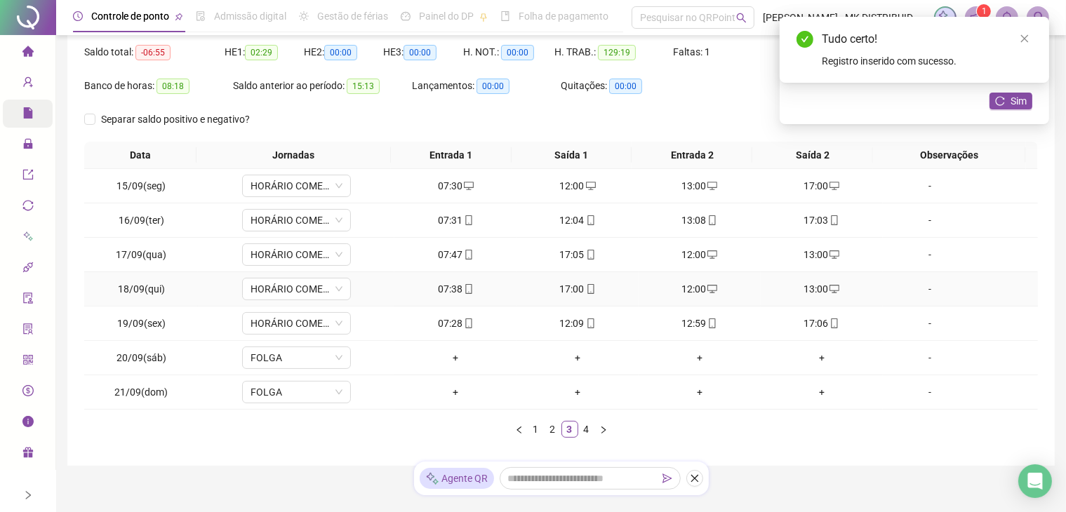
scroll to position [119, 0]
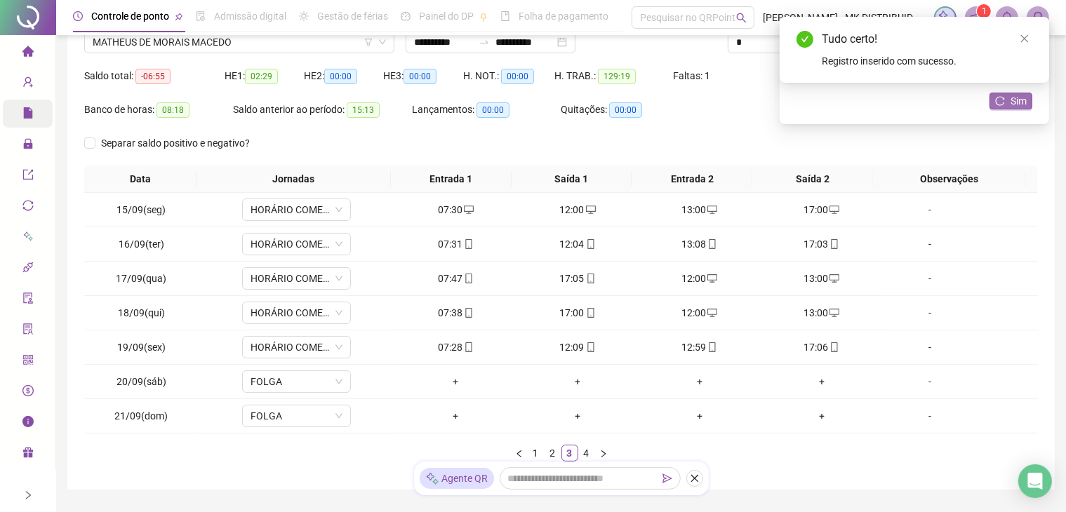
click at [1017, 101] on span "Sim" at bounding box center [1019, 100] width 16 height 15
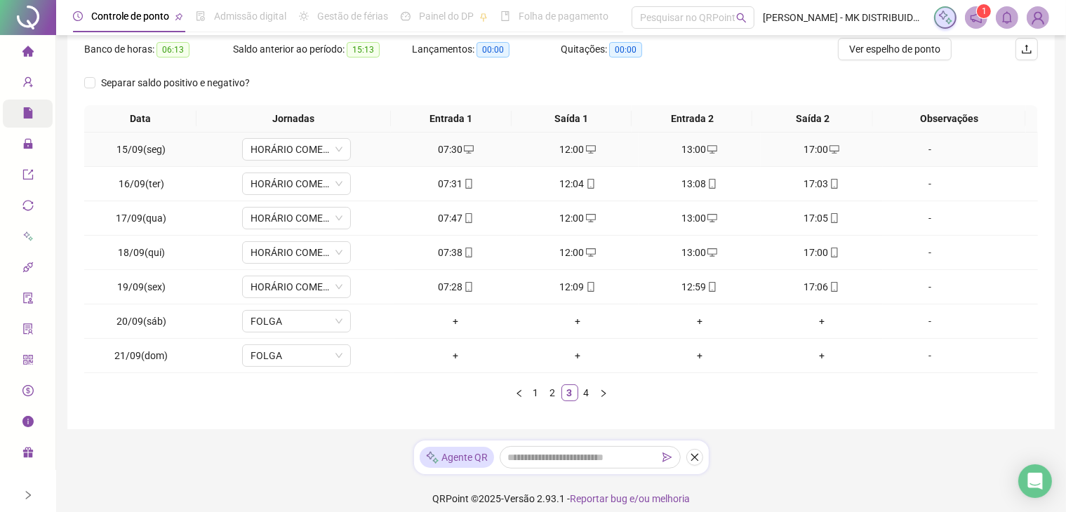
scroll to position [190, 0]
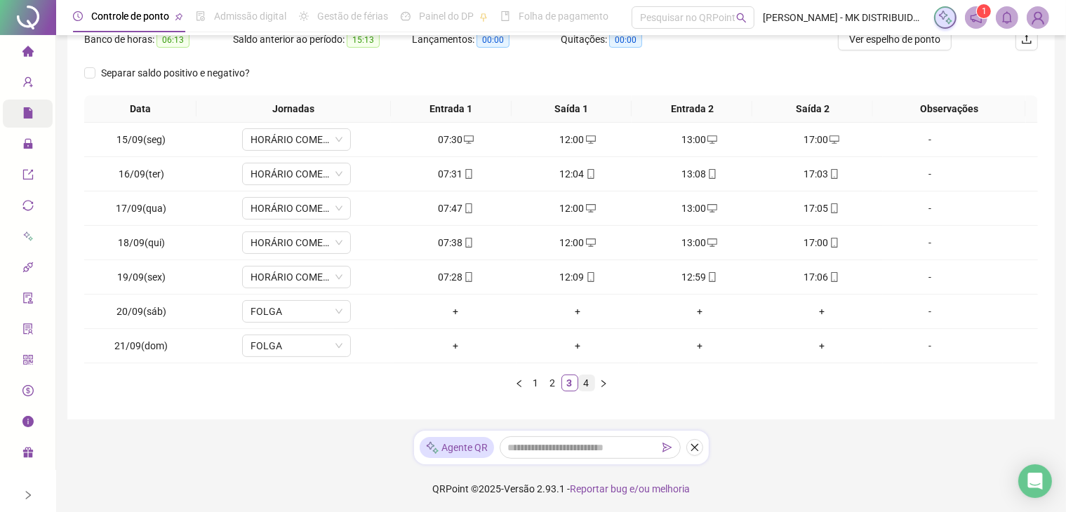
click at [595, 386] on li "4" at bounding box center [586, 383] width 17 height 17
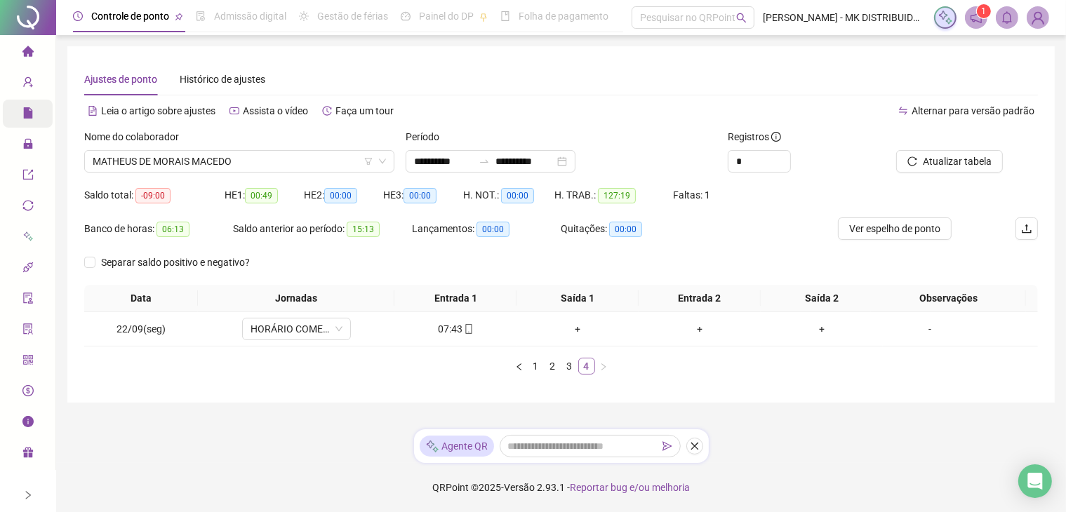
scroll to position [0, 0]
click at [576, 367] on link "3" at bounding box center [575, 366] width 15 height 15
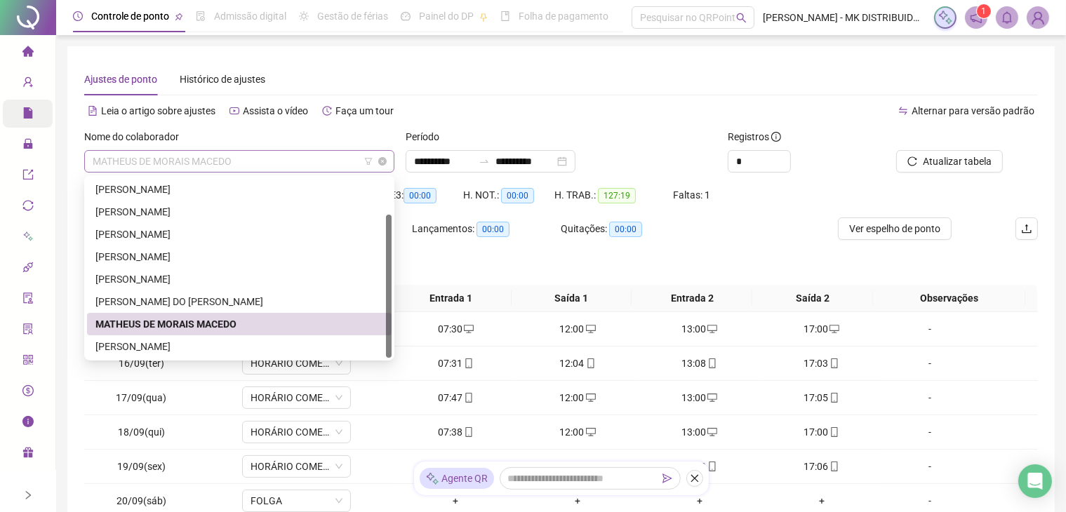
click at [253, 161] on span "MATHEUS DE MORAIS MACEDO" at bounding box center [239, 161] width 293 height 21
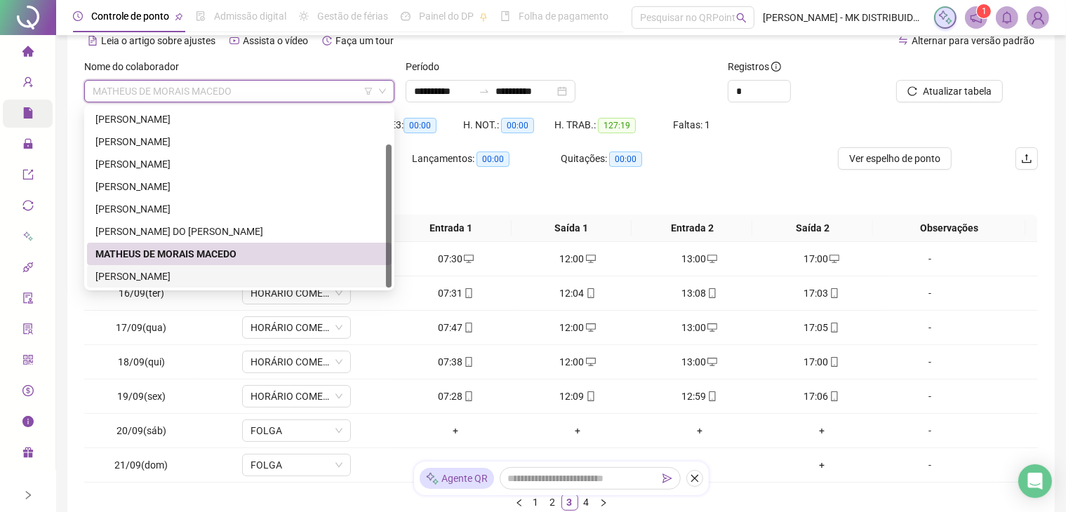
click at [190, 276] on div "[PERSON_NAME]" at bounding box center [239, 276] width 288 height 15
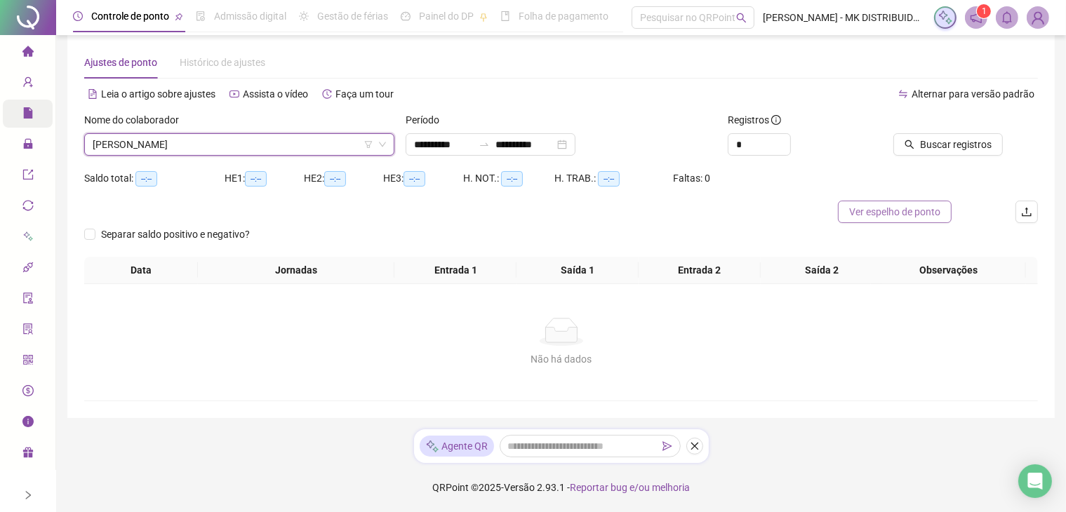
click at [896, 212] on span "Ver espelho de ponto" at bounding box center [894, 211] width 91 height 15
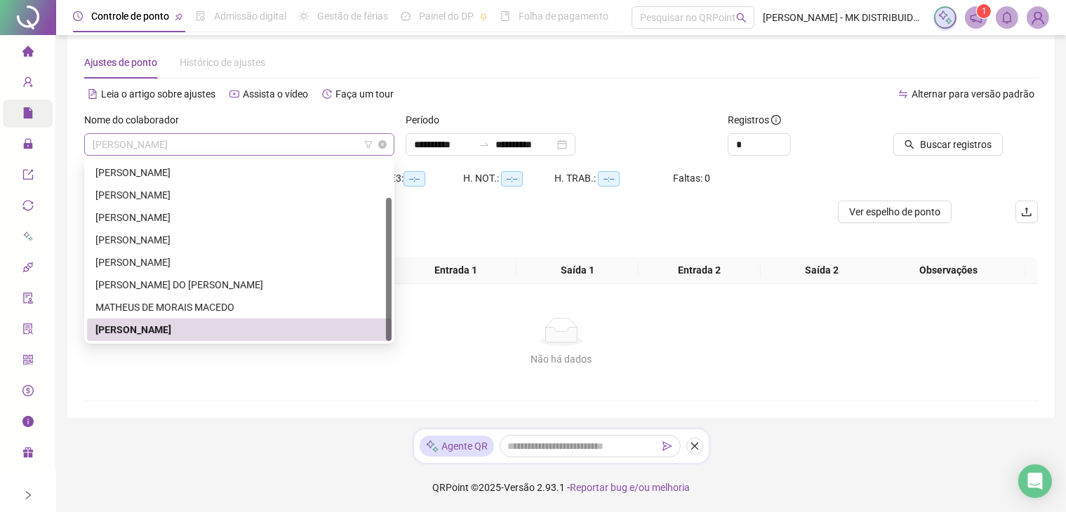
click at [217, 144] on span "[PERSON_NAME]" at bounding box center [239, 144] width 293 height 21
drag, startPoint x: 384, startPoint y: 270, endPoint x: 400, endPoint y: 159, distance: 112.1
click at [400, 159] on body "**********" at bounding box center [533, 239] width 1066 height 512
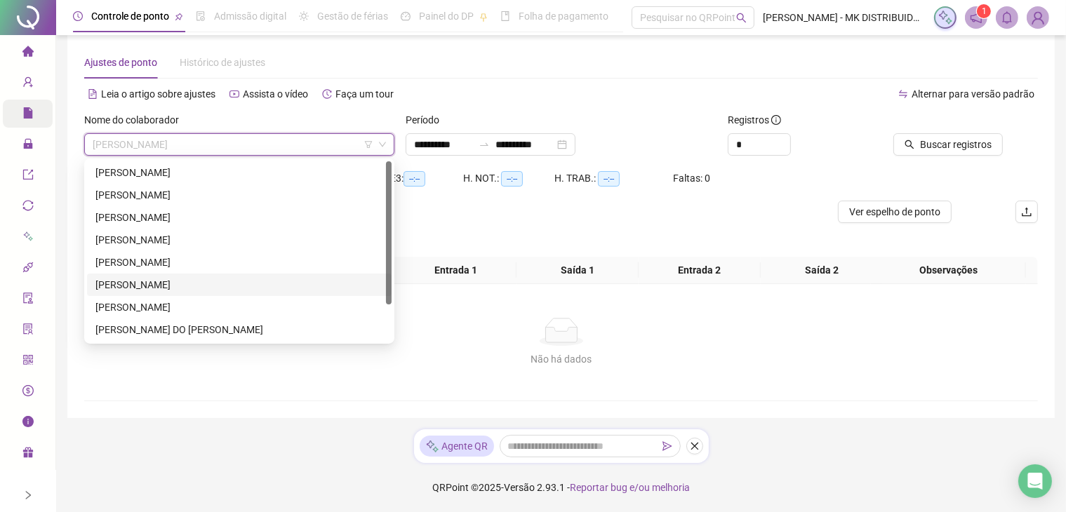
scroll to position [0, 0]
drag, startPoint x: 388, startPoint y: 239, endPoint x: 399, endPoint y: 175, distance: 64.9
click at [399, 175] on body "**********" at bounding box center [533, 239] width 1066 height 512
click at [253, 166] on div "[PERSON_NAME]" at bounding box center [239, 172] width 288 height 15
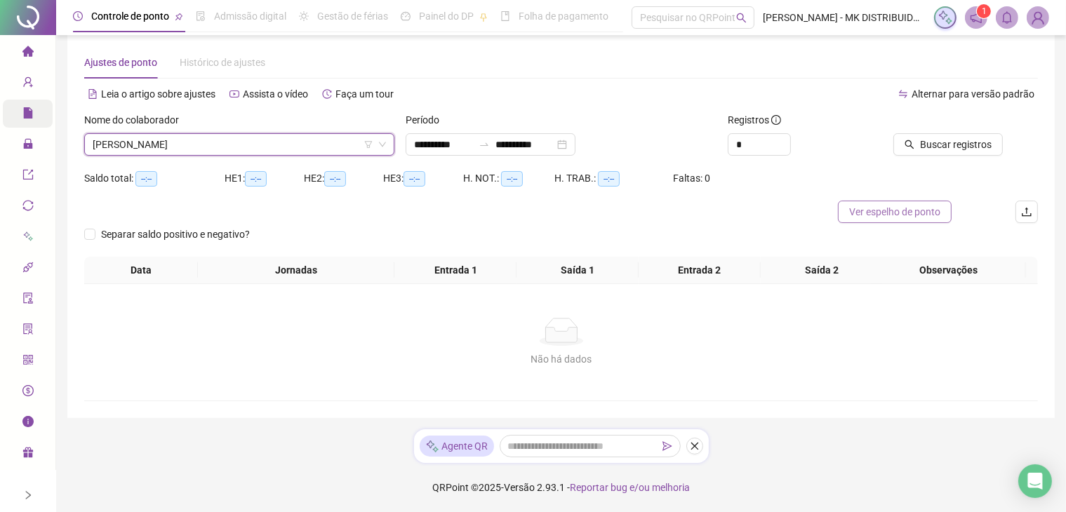
click at [896, 213] on span "Ver espelho de ponto" at bounding box center [894, 211] width 91 height 15
click at [244, 150] on span "[PERSON_NAME]" at bounding box center [239, 144] width 293 height 21
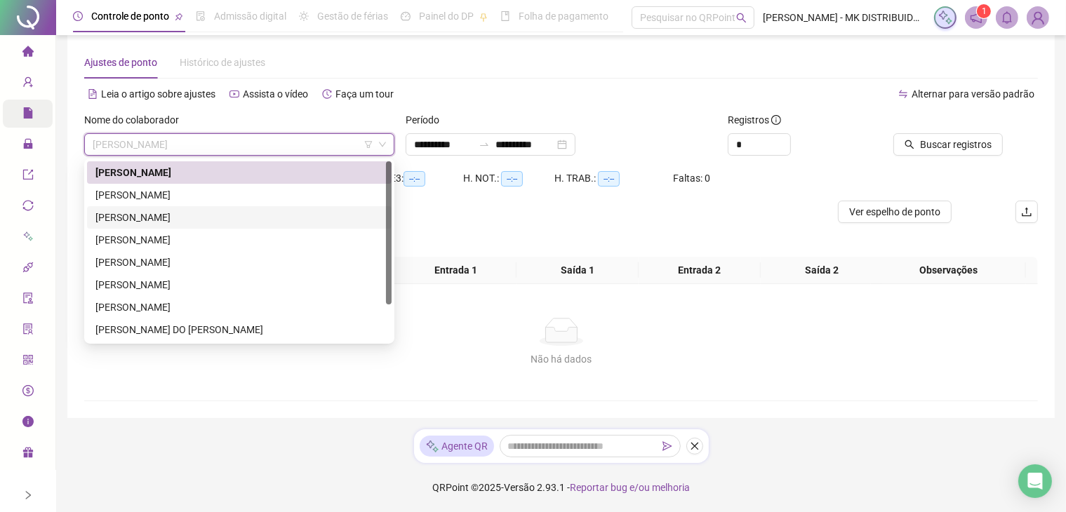
click at [176, 213] on div "[PERSON_NAME]" at bounding box center [239, 217] width 288 height 15
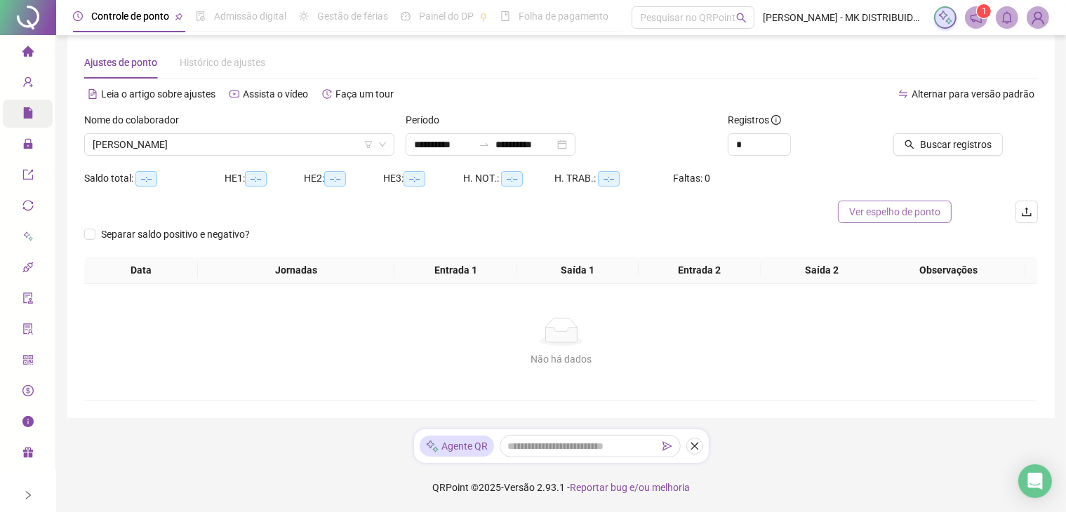
click at [887, 218] on span "Ver espelho de ponto" at bounding box center [894, 211] width 91 height 15
click at [272, 144] on span "[PERSON_NAME]" at bounding box center [239, 144] width 293 height 21
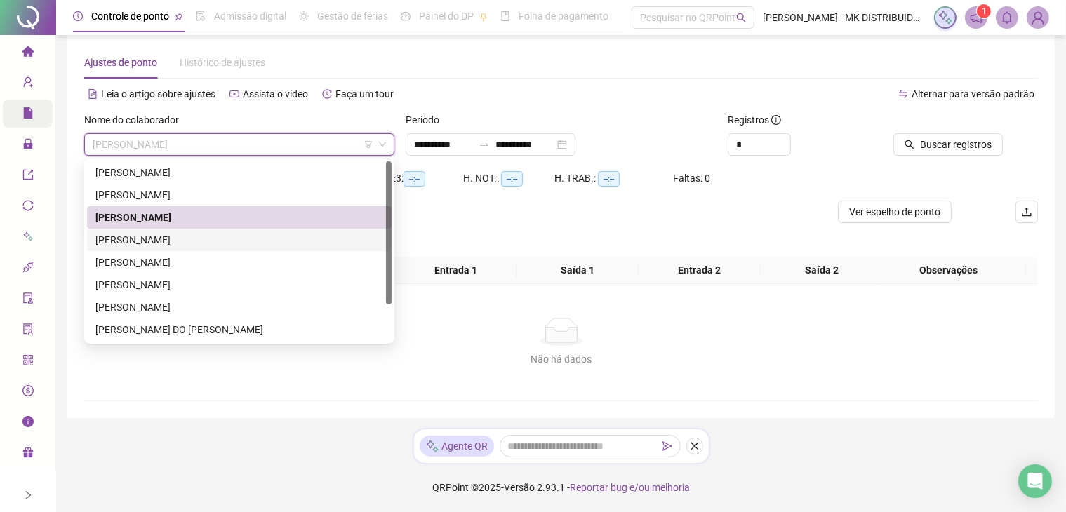
click at [188, 241] on div "[PERSON_NAME]" at bounding box center [239, 239] width 288 height 15
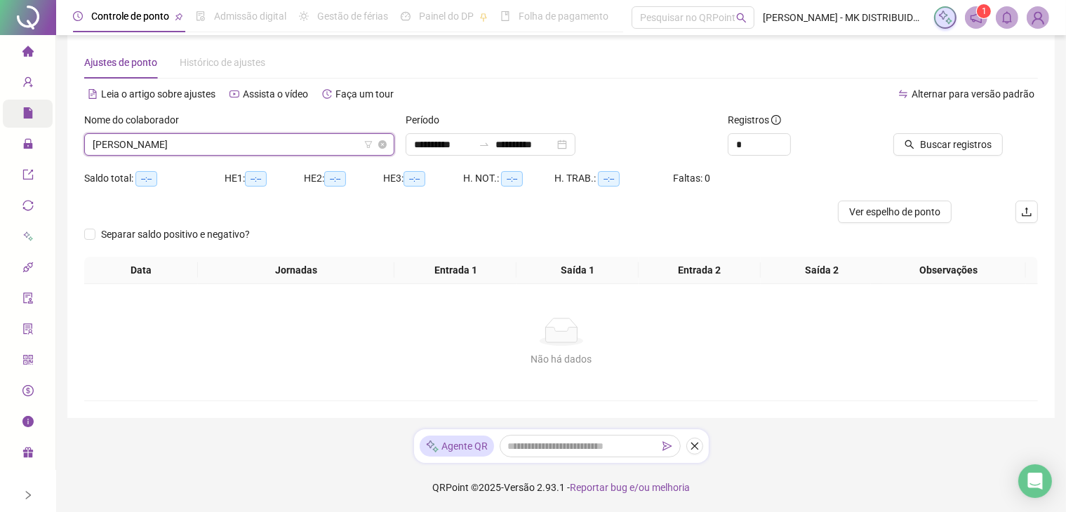
click at [225, 134] on span "[PERSON_NAME]" at bounding box center [239, 144] width 293 height 21
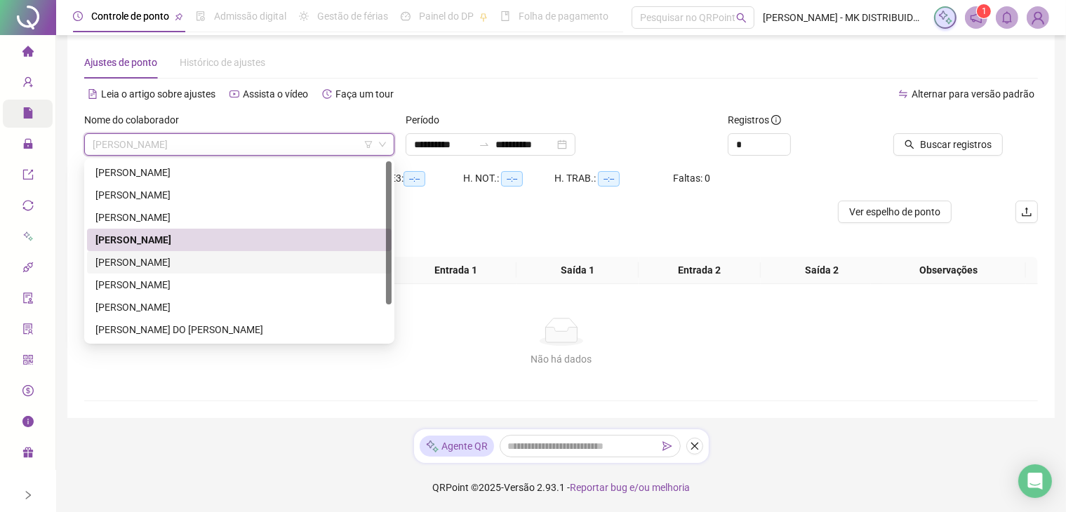
click at [178, 259] on div "[PERSON_NAME]" at bounding box center [239, 262] width 288 height 15
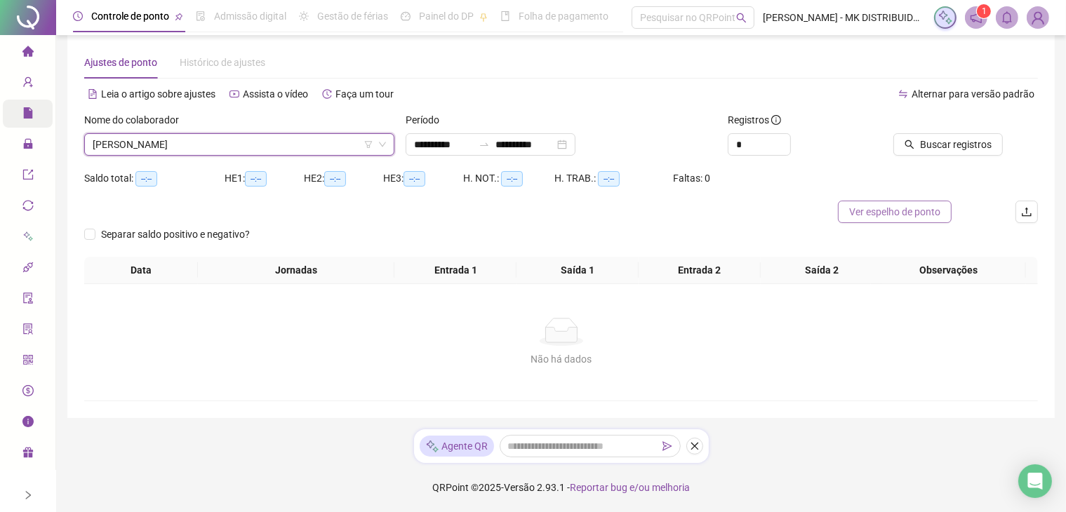
click at [912, 211] on span "Ver espelho de ponto" at bounding box center [894, 211] width 91 height 15
click at [298, 152] on span "[PERSON_NAME]" at bounding box center [239, 144] width 293 height 21
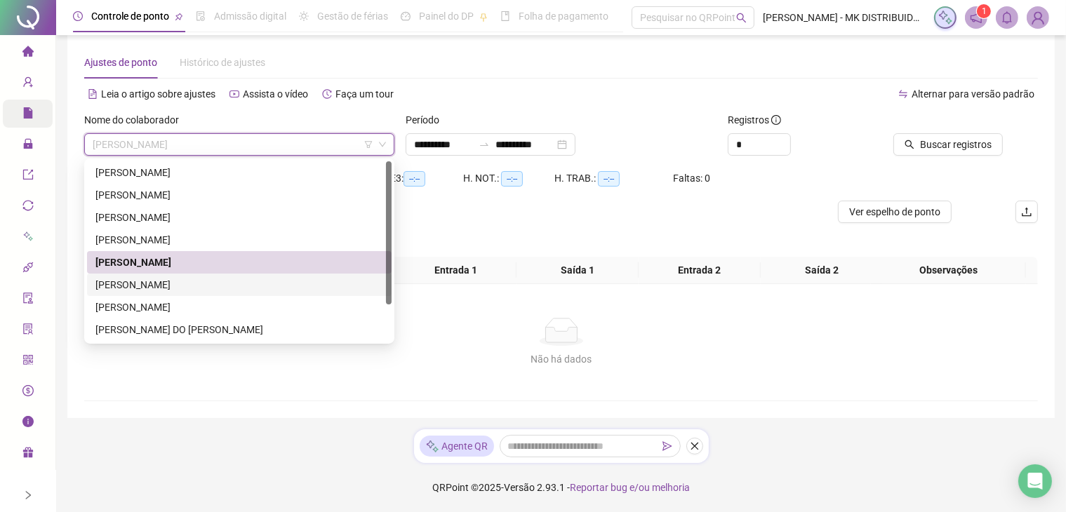
click at [180, 285] on div "[PERSON_NAME]" at bounding box center [239, 284] width 288 height 15
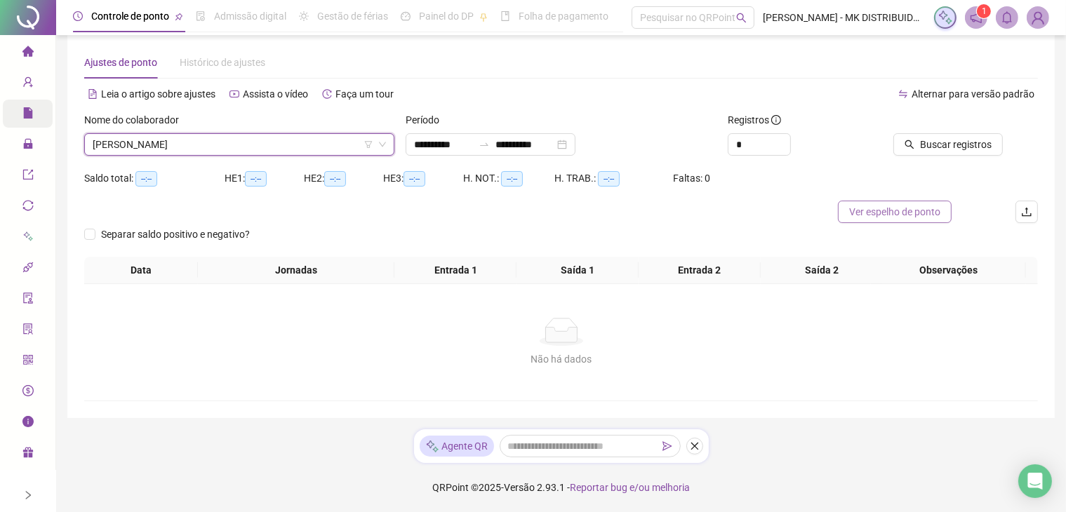
click at [921, 208] on span "Ver espelho de ponto" at bounding box center [894, 211] width 91 height 15
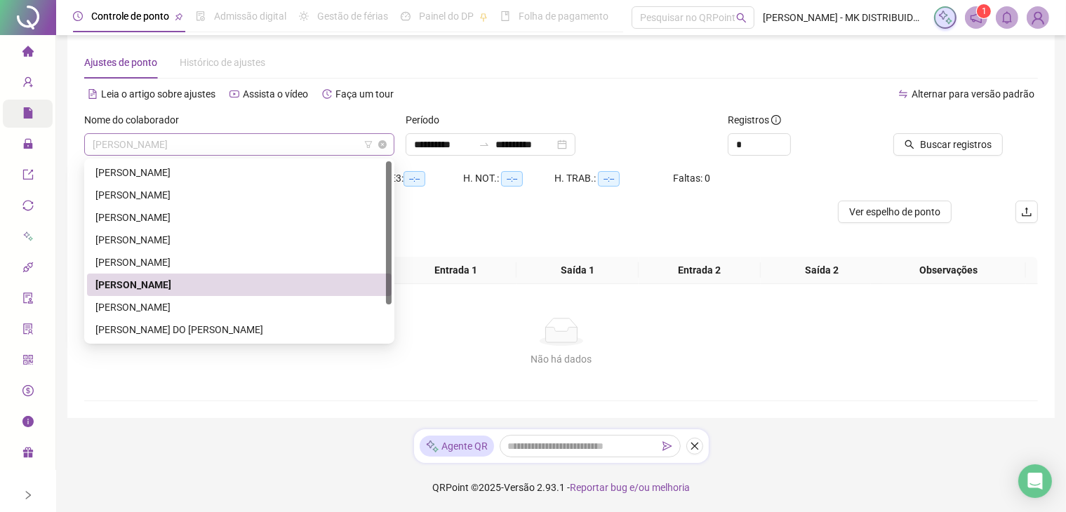
click at [235, 143] on span "[PERSON_NAME]" at bounding box center [239, 144] width 293 height 21
click at [177, 304] on div "[PERSON_NAME]" at bounding box center [239, 307] width 288 height 15
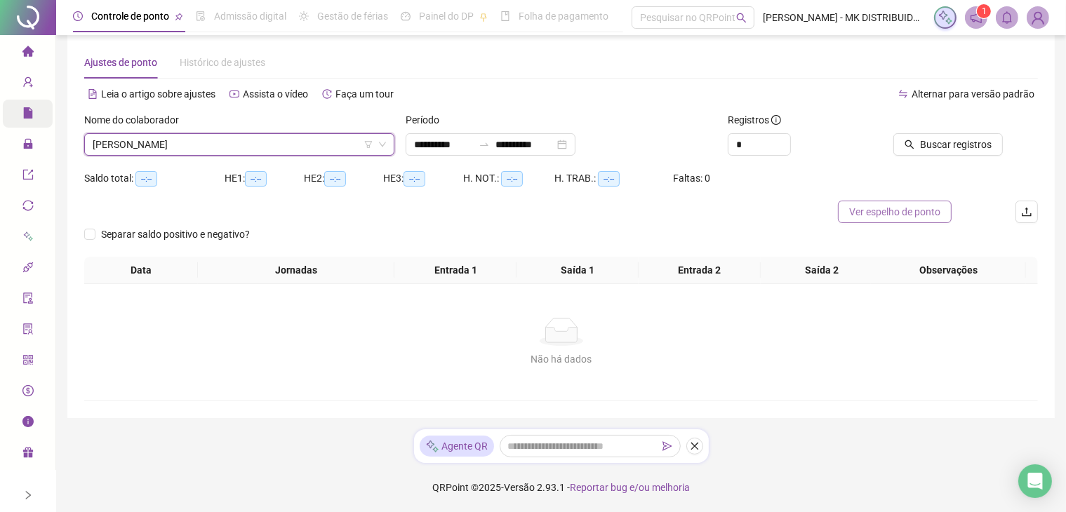
click at [923, 207] on span "Ver espelho de ponto" at bounding box center [894, 211] width 91 height 15
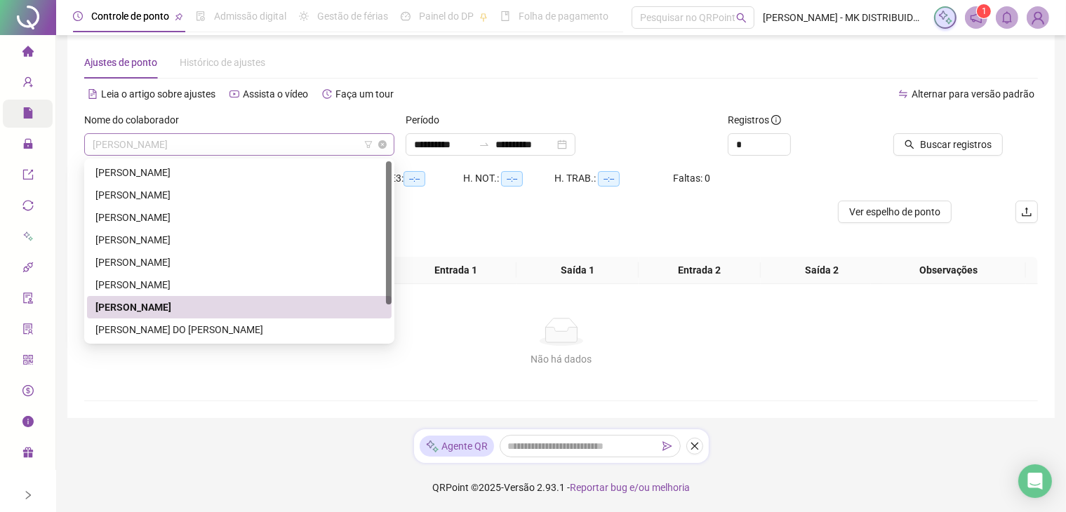
click at [219, 146] on span "[PERSON_NAME]" at bounding box center [239, 144] width 293 height 21
click at [217, 327] on div "[PERSON_NAME] DO [PERSON_NAME]" at bounding box center [239, 329] width 288 height 15
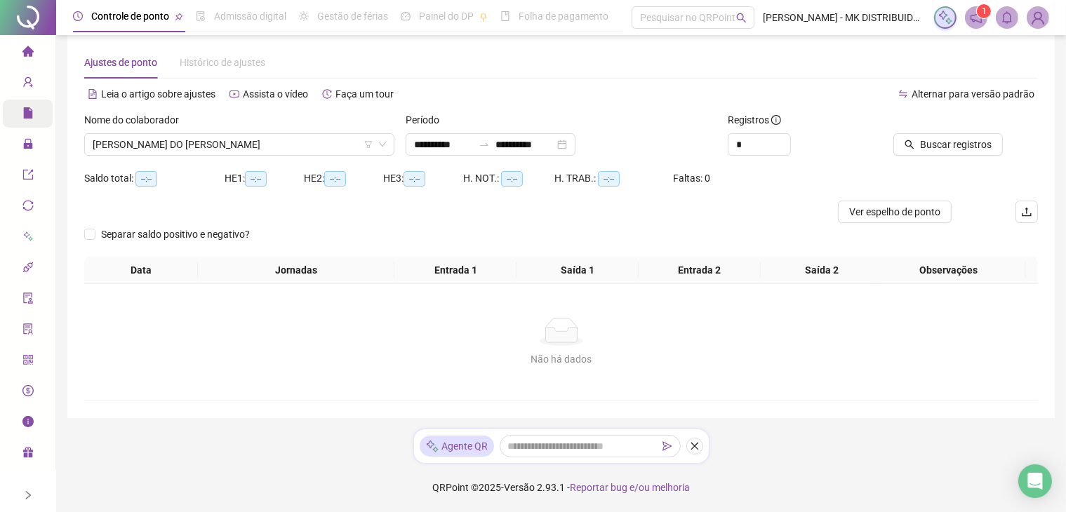
click at [813, 199] on div "Saldo total: --:-- HE 1: --:-- HE 2: --:-- HE 3: --:-- H. NOT.: --:-- H. TRAB.:…" at bounding box center [561, 184] width 954 height 34
type input "*"
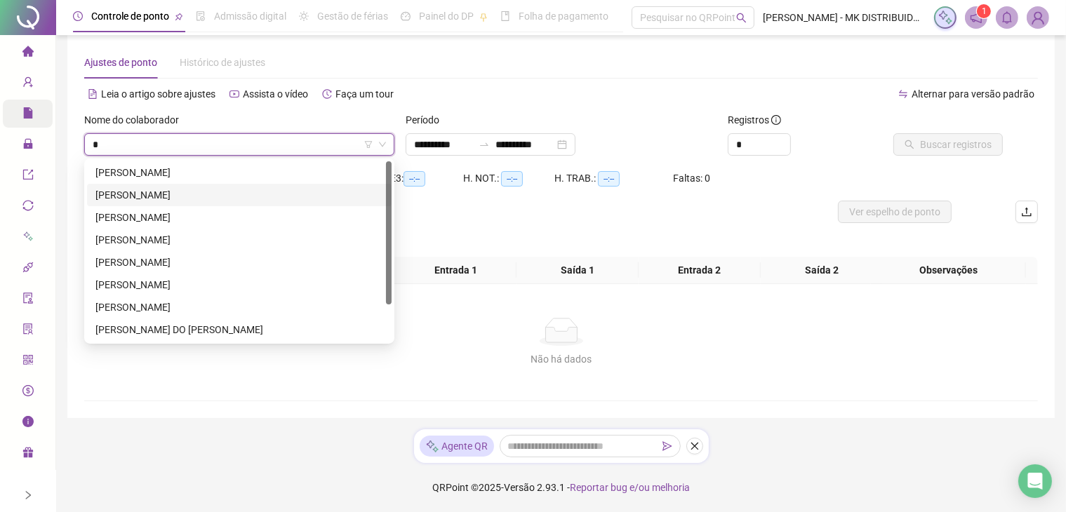
click at [115, 192] on div "[PERSON_NAME]" at bounding box center [239, 194] width 288 height 15
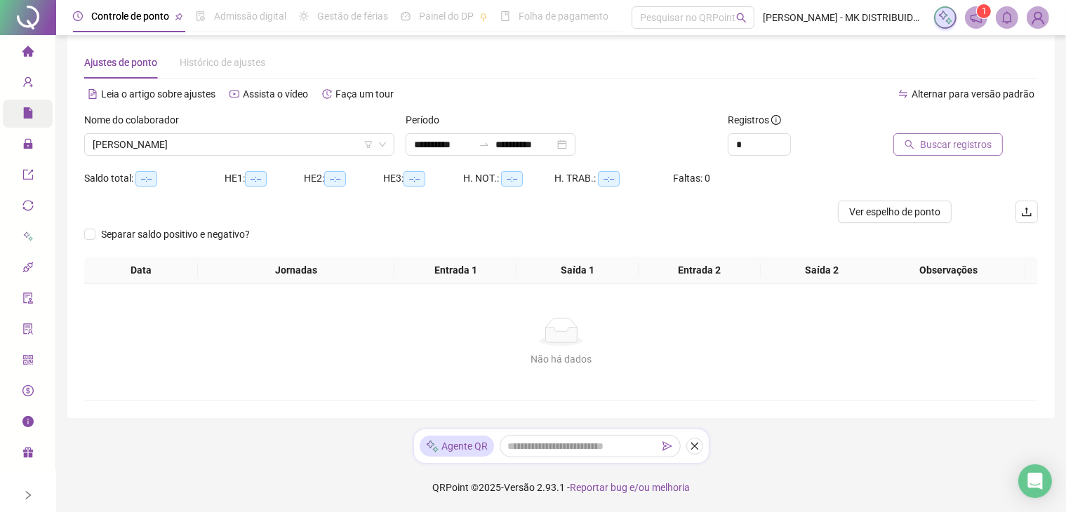
click at [949, 142] on span "Buscar registros" at bounding box center [956, 144] width 72 height 15
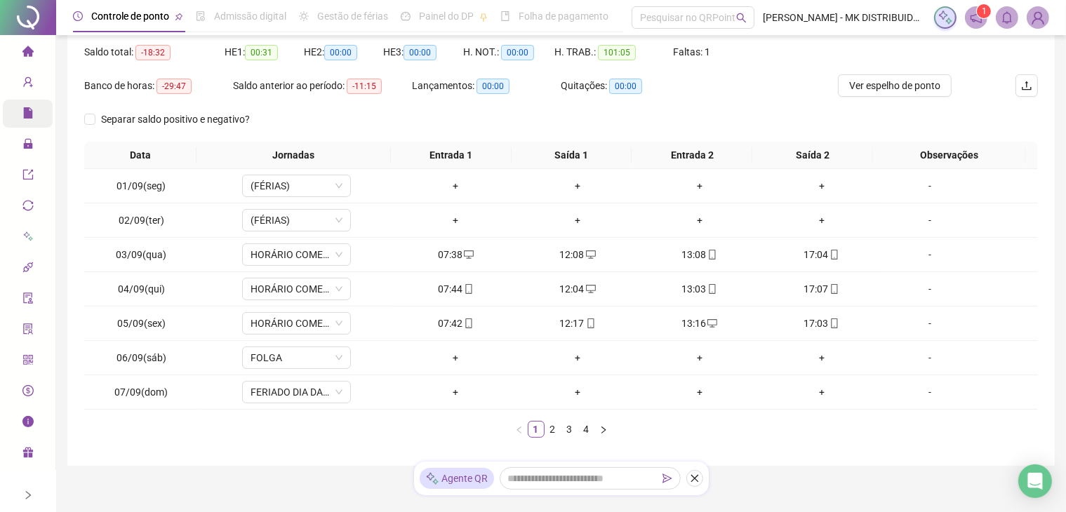
scroll to position [190, 0]
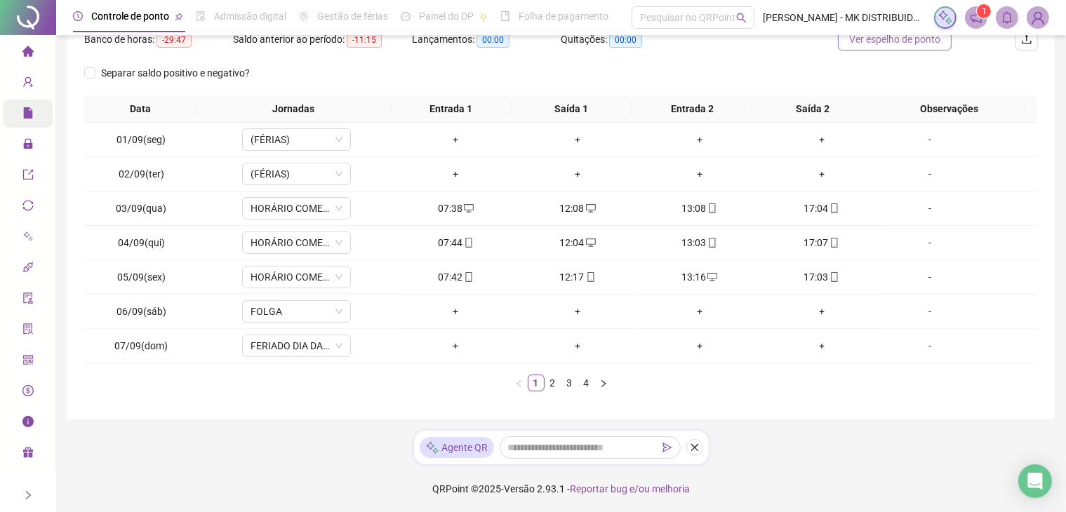
click at [880, 43] on span "Ver espelho de ponto" at bounding box center [894, 39] width 91 height 15
